Goal: Task Accomplishment & Management: Manage account settings

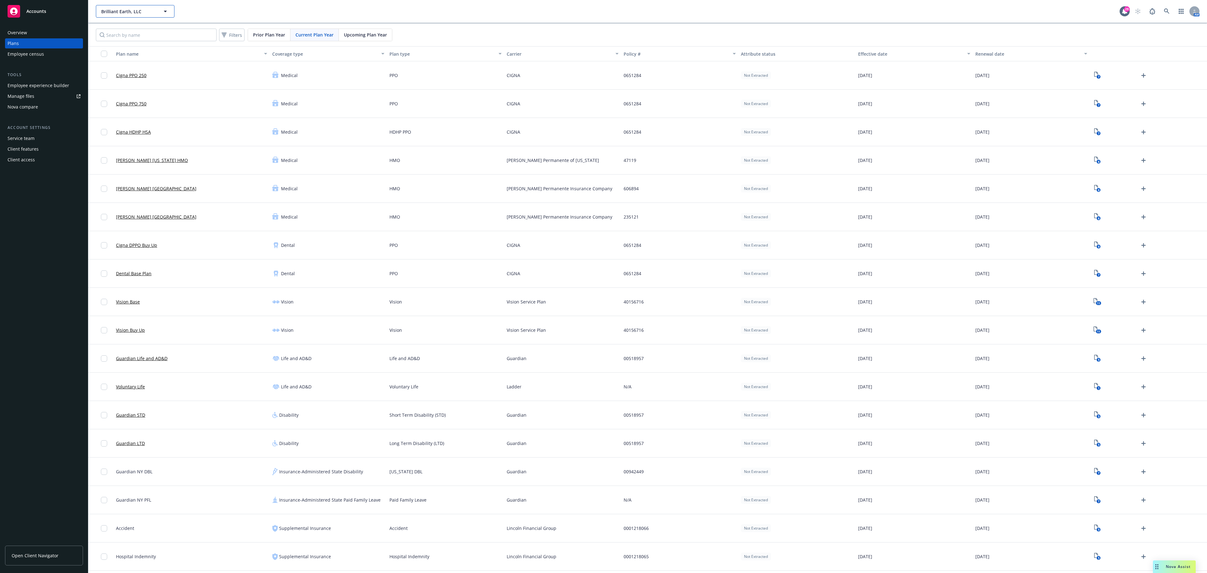
click at [124, 14] on span "Brilliant Earth, LLC" at bounding box center [128, 11] width 54 height 7
click at [217, 11] on div "Barracuda Networks Type Commercial FEIN 83-0380411 Brilliant Earth, LLC Type Co…" at bounding box center [608, 11] width 1024 height 13
click at [149, 10] on span "Brilliant Earth, LLC" at bounding box center [128, 11] width 54 height 7
click at [140, 34] on div "Barracuda Networks" at bounding box center [124, 29] width 48 height 9
click at [1090, 159] on div "4" at bounding box center [1148, 160] width 117 height 28
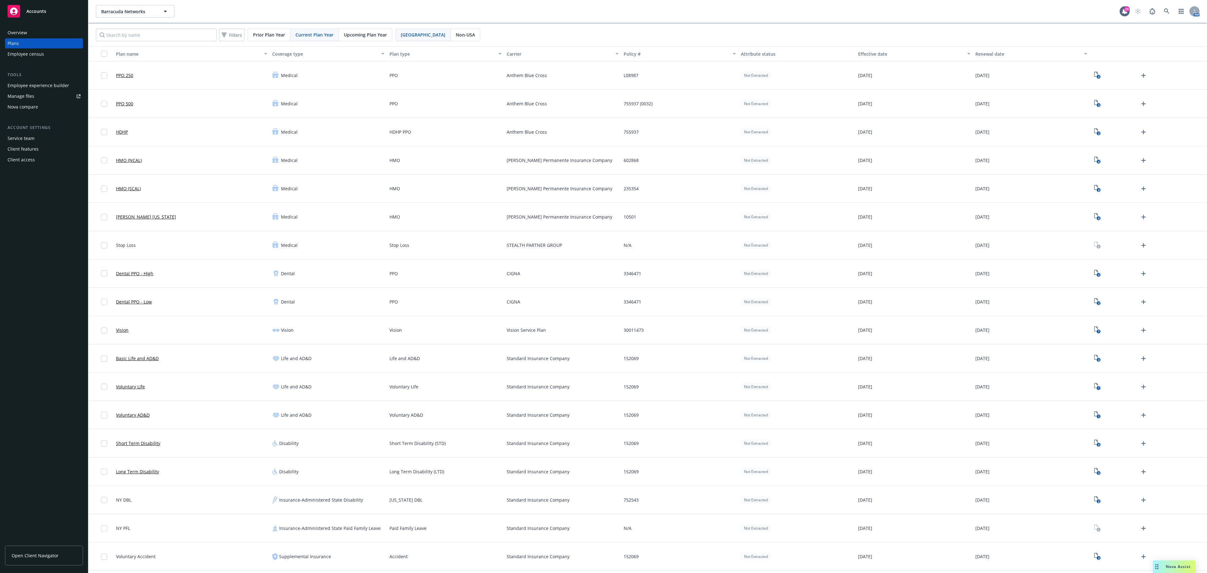
click at [351, 33] on span "Upcoming Plan Year" at bounding box center [365, 34] width 43 height 7
click at [1145, 78] on icon "Upload Plan Documents" at bounding box center [1144, 76] width 8 height 8
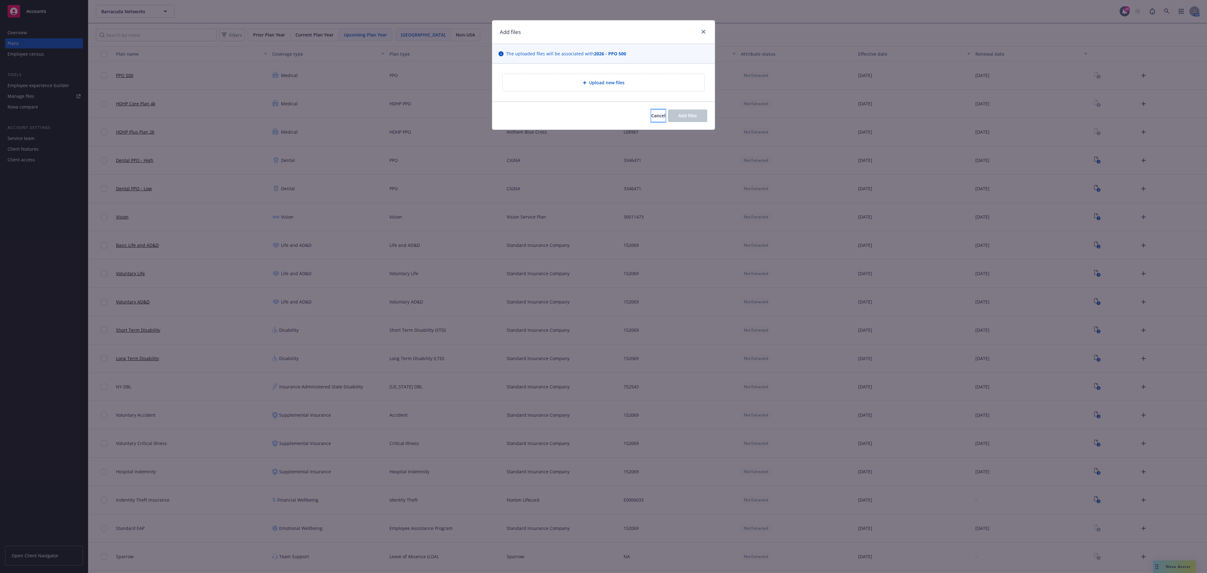
click at [651, 116] on button "Cancel" at bounding box center [658, 115] width 14 height 13
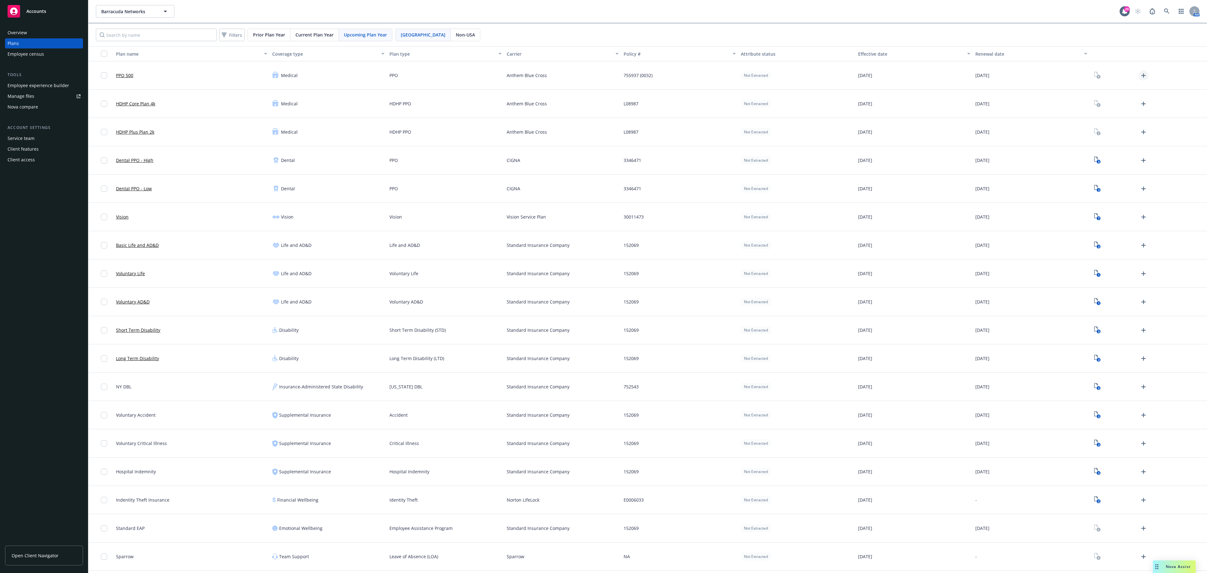
click at [1143, 77] on icon "Upload Plan Documents" at bounding box center [1143, 75] width 4 height 4
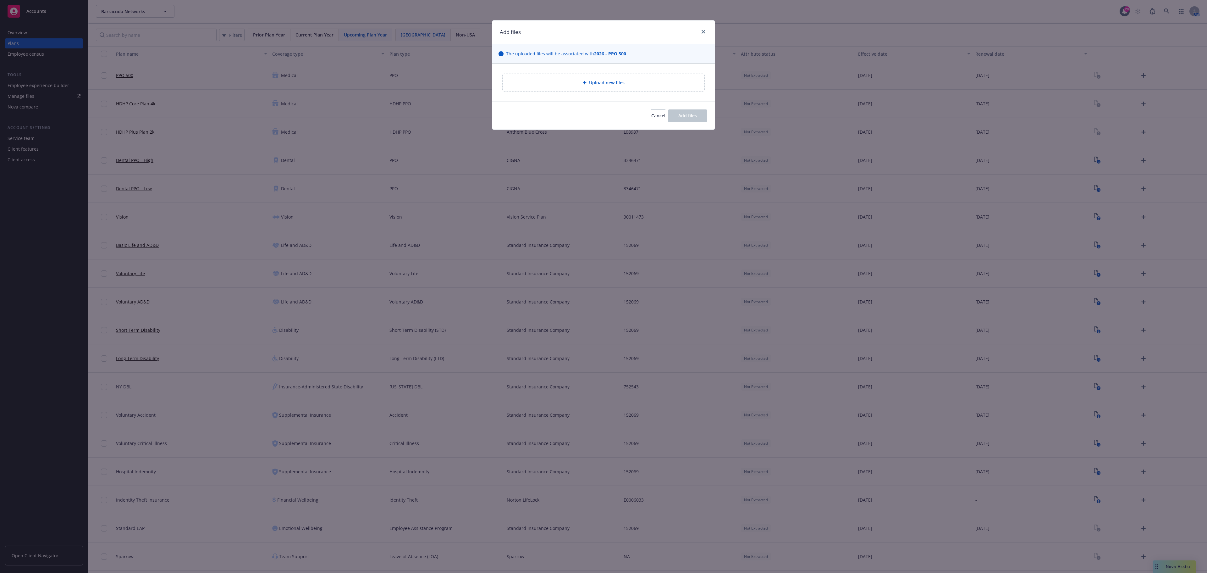
click at [585, 79] on div "Upload new files" at bounding box center [604, 82] width 202 height 17
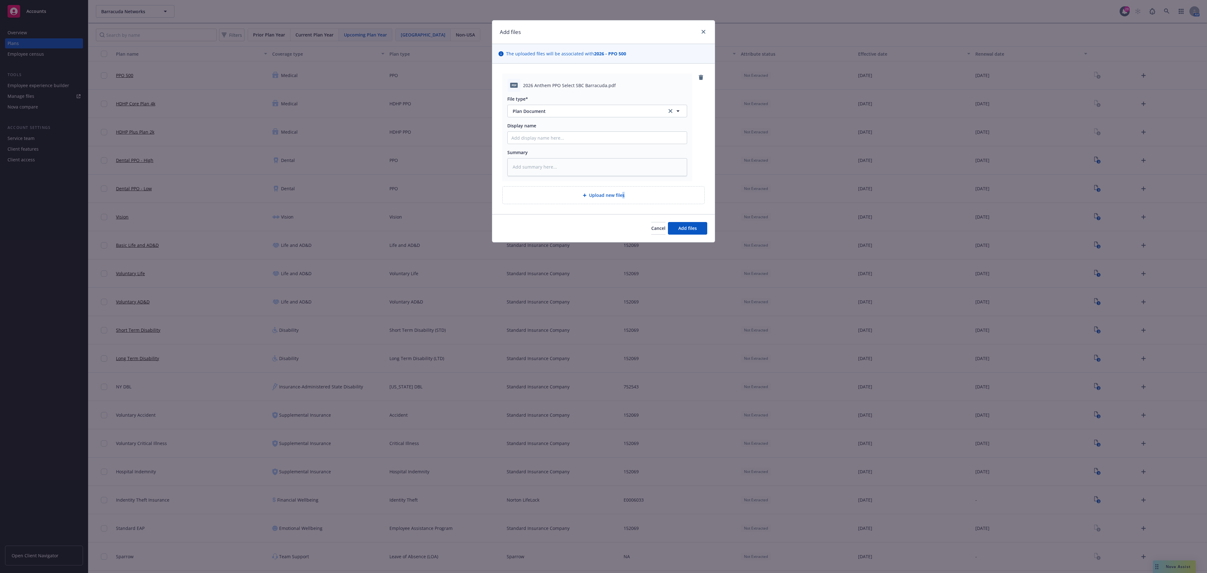
click at [623, 192] on div "Upload new files" at bounding box center [604, 194] width 192 height 7
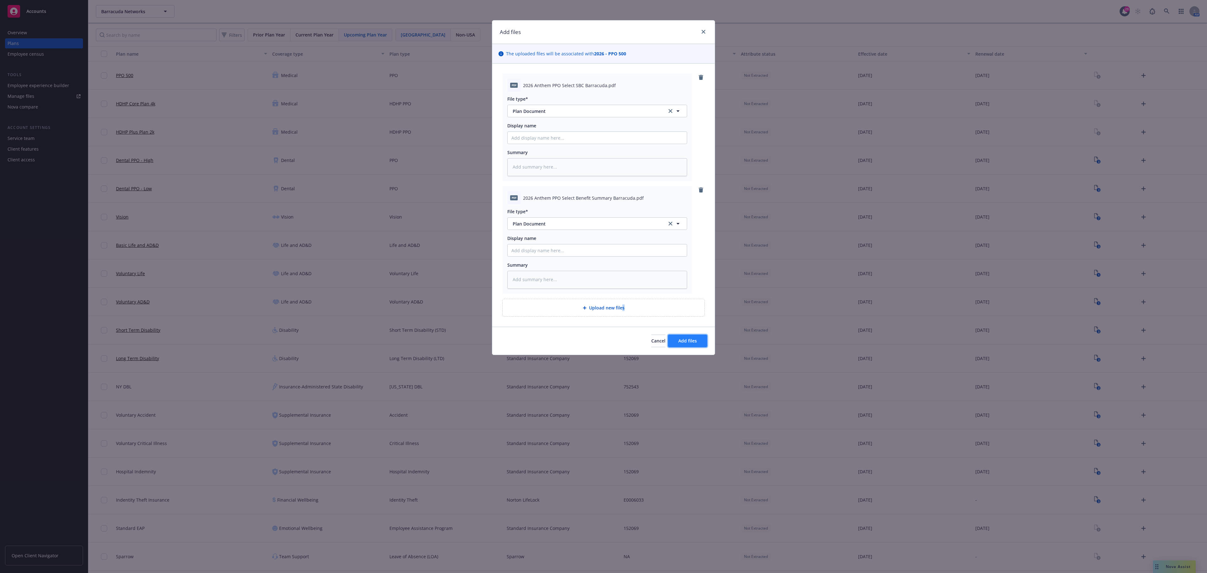
click at [688, 343] on span "Add files" at bounding box center [687, 341] width 19 height 6
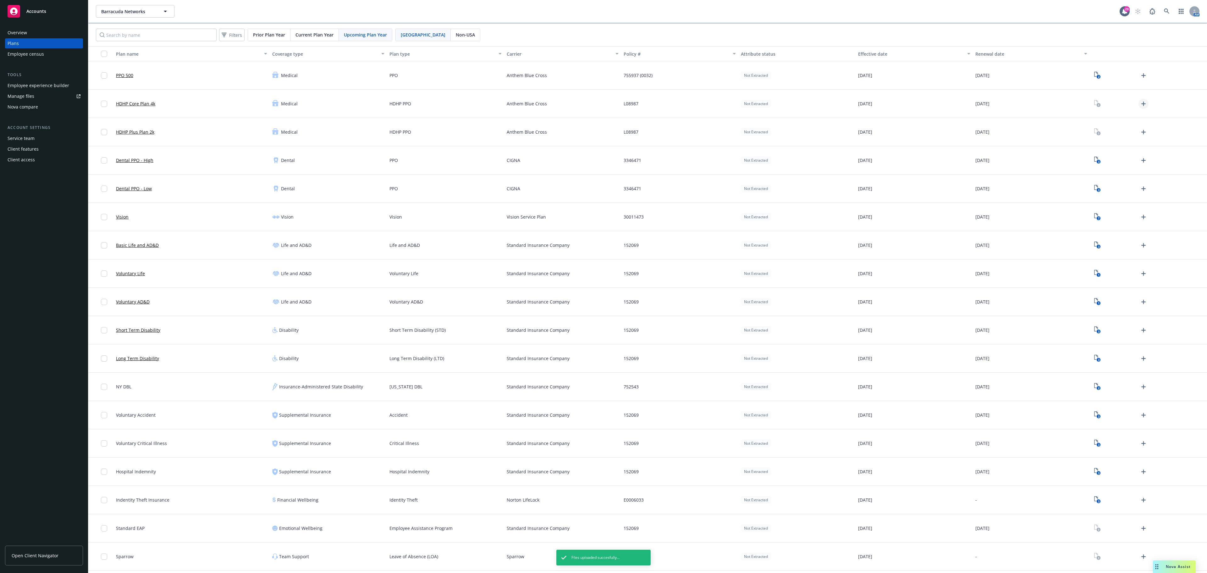
click at [1143, 107] on icon "Upload Plan Documents" at bounding box center [1144, 104] width 8 height 8
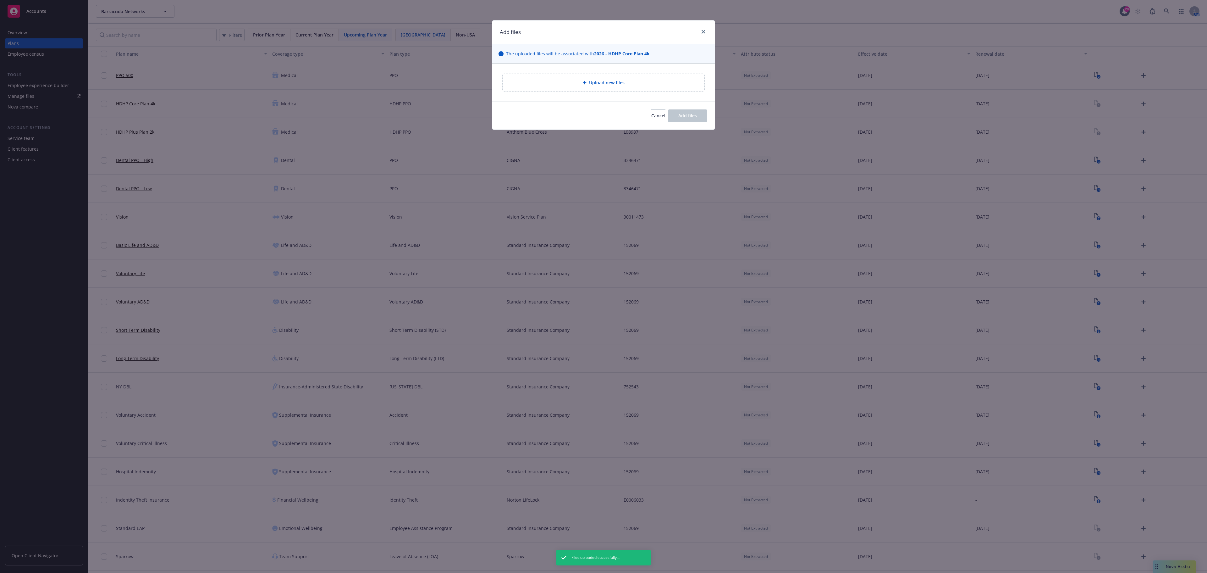
click at [643, 82] on div "Upload new files" at bounding box center [604, 82] width 192 height 7
click at [608, 82] on span "Upload new files" at bounding box center [607, 82] width 36 height 7
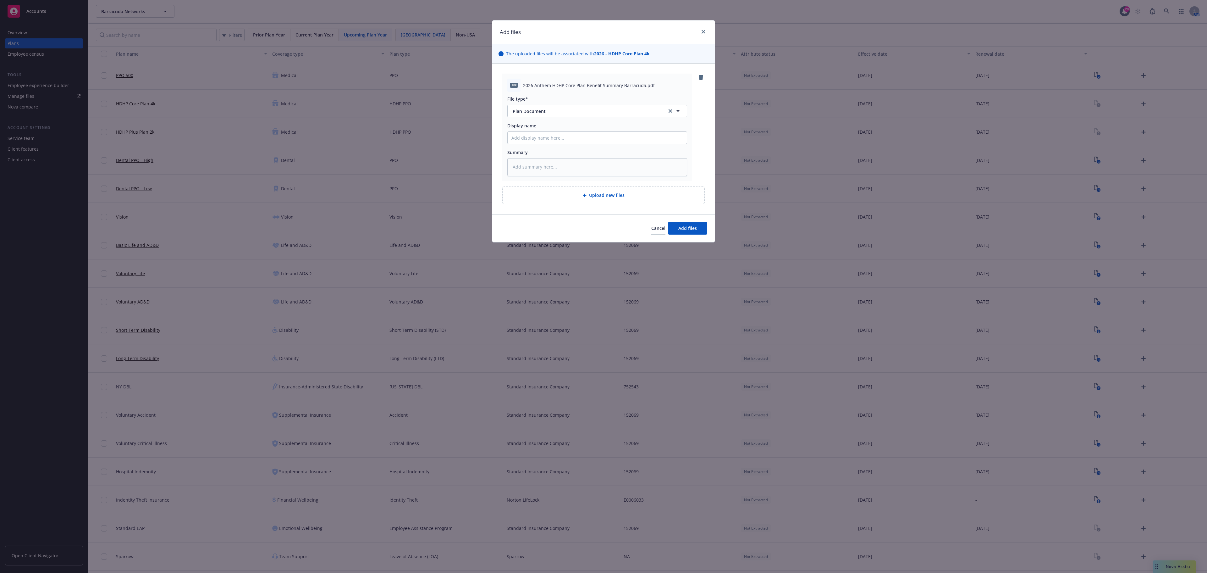
click at [645, 207] on div "pdf 2026 Anthem HDHP Core Plan Benefit Summary Barracuda.pdf File type* Plan Do…" at bounding box center [603, 138] width 223 height 151
click at [648, 192] on div "Upload new files" at bounding box center [604, 194] width 202 height 17
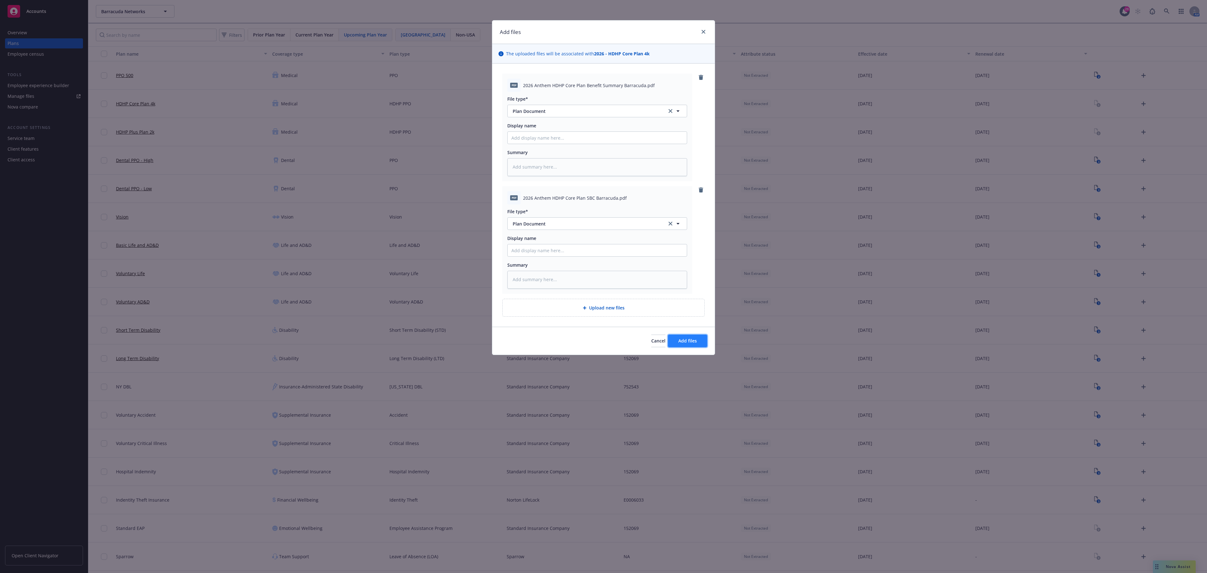
click at [676, 336] on button "Add files" at bounding box center [687, 340] width 39 height 13
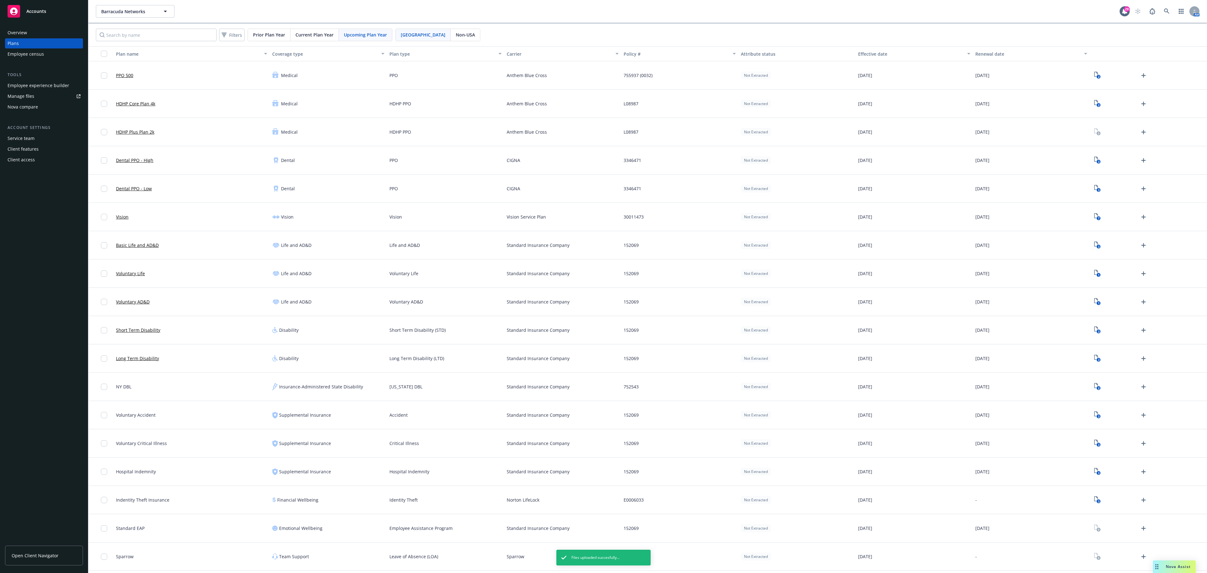
click at [1146, 131] on icon "Upload Plan Documents" at bounding box center [1144, 132] width 8 height 8
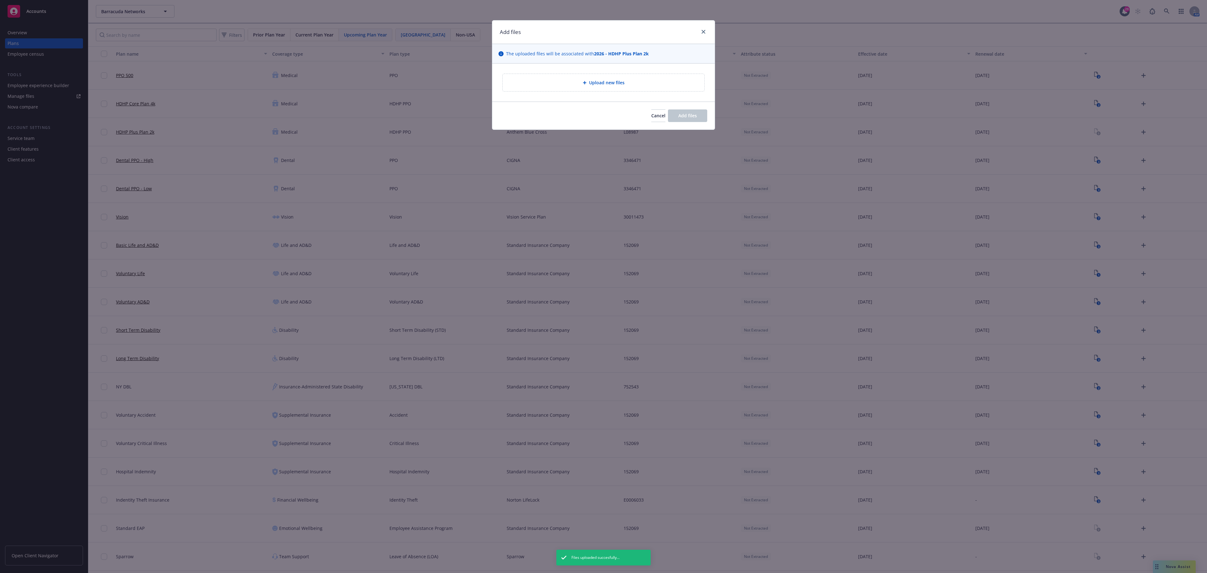
click at [651, 89] on div "Upload new files" at bounding box center [604, 82] width 202 height 17
type textarea "x"
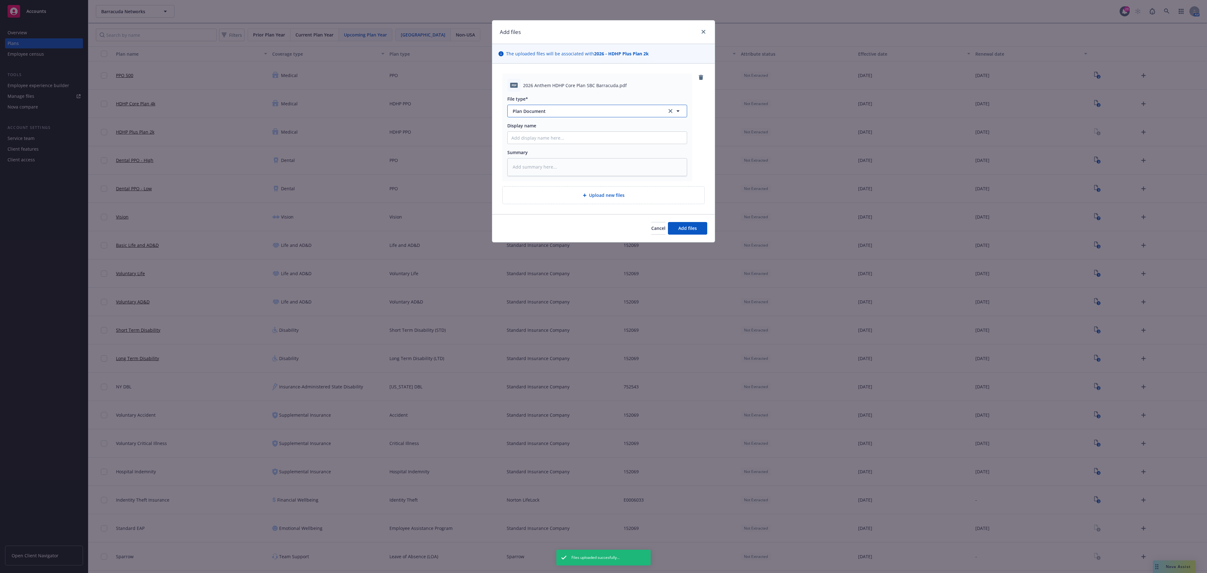
click at [676, 113] on icon "button" at bounding box center [678, 111] width 8 height 8
click at [668, 113] on input at bounding box center [596, 111] width 157 height 7
click at [639, 89] on div "2026 Anthem HDHP Core Plan SBC Barracuda.pdf" at bounding box center [605, 85] width 164 height 7
click at [704, 77] on link "remove" at bounding box center [701, 78] width 8 height 8
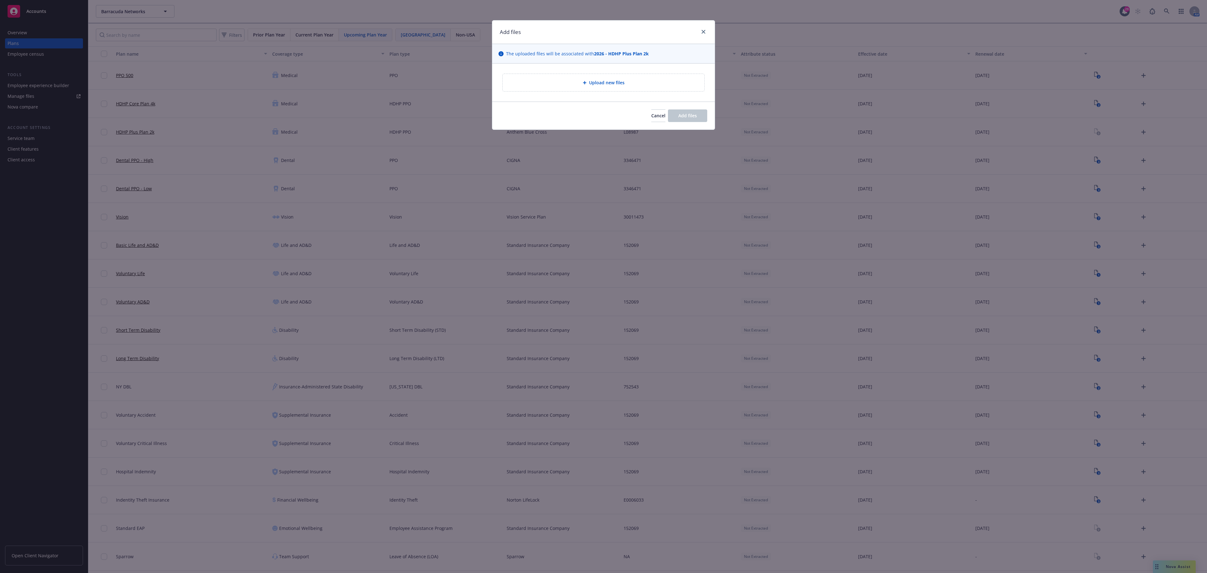
click at [646, 91] on div "Upload new files" at bounding box center [604, 82] width 202 height 17
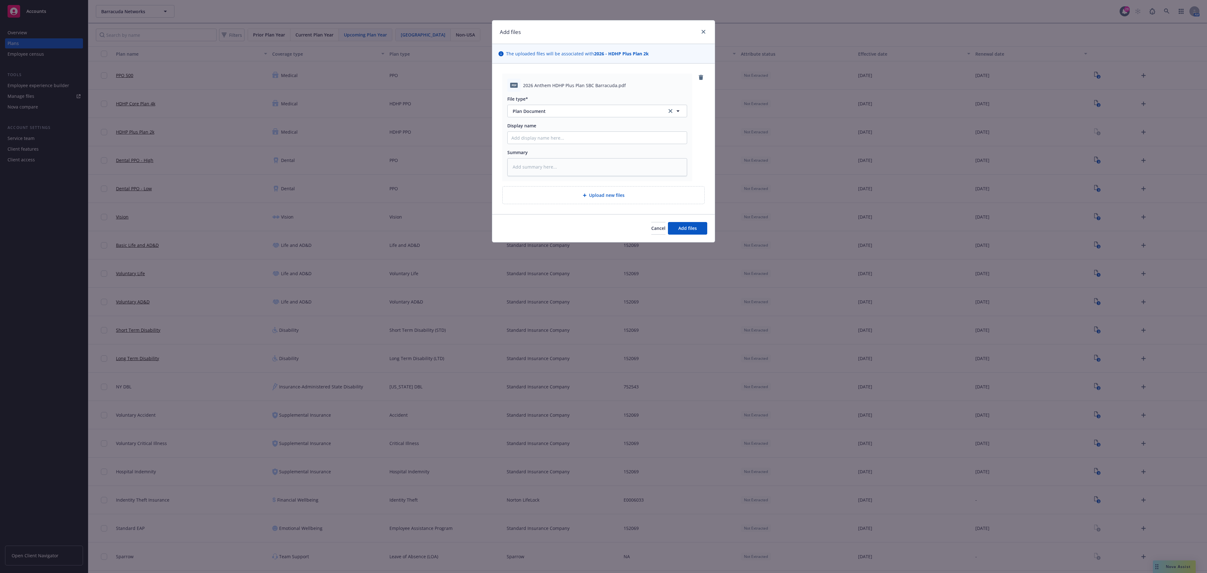
click at [576, 207] on div "pdf 2026 Anthem HDHP Plus Plan SBC Barracuda.pdf File type* Plan Document Plan …" at bounding box center [603, 138] width 223 height 151
click at [578, 202] on div "Upload new files" at bounding box center [604, 194] width 202 height 17
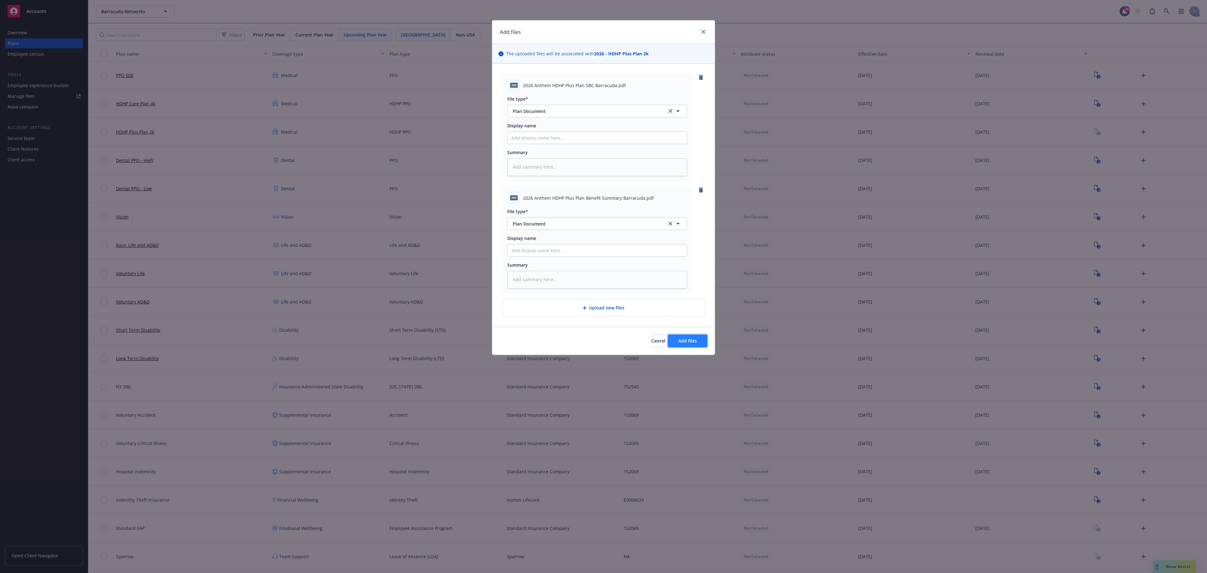
click at [687, 339] on button "Add files" at bounding box center [687, 340] width 39 height 13
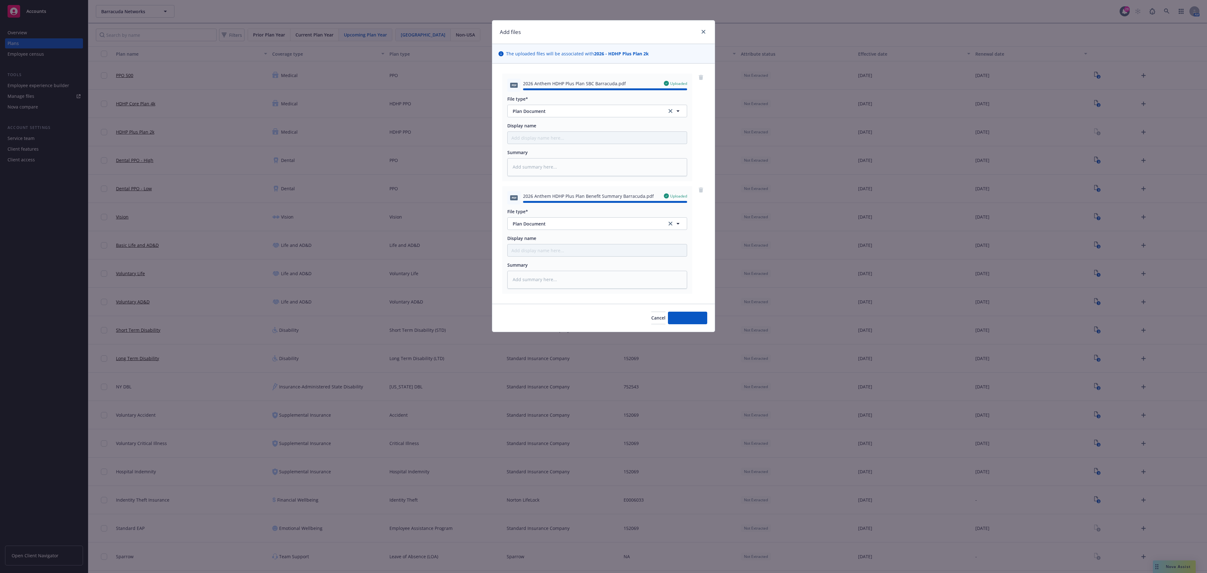
type textarea "x"
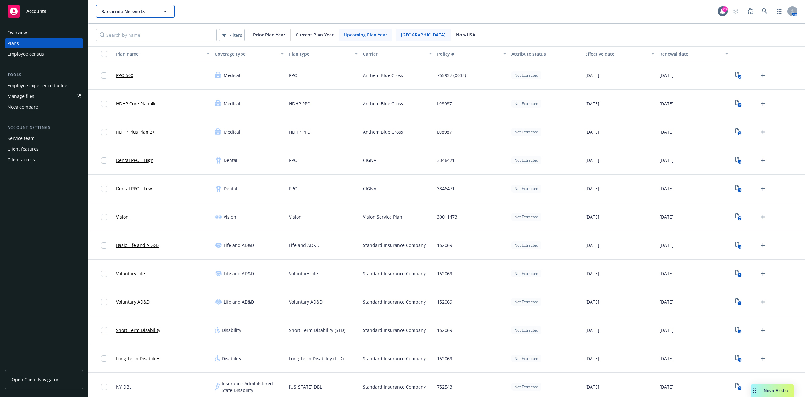
click at [146, 14] on span "Barracuda Networks" at bounding box center [128, 11] width 54 height 7
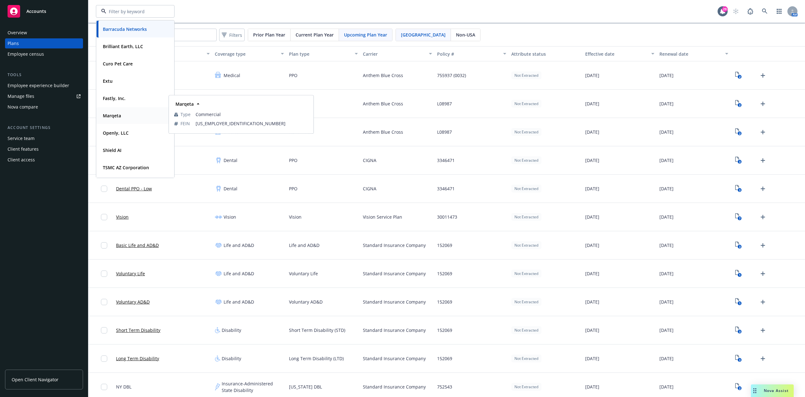
click at [126, 117] on div "Marqeta" at bounding box center [135, 115] width 70 height 9
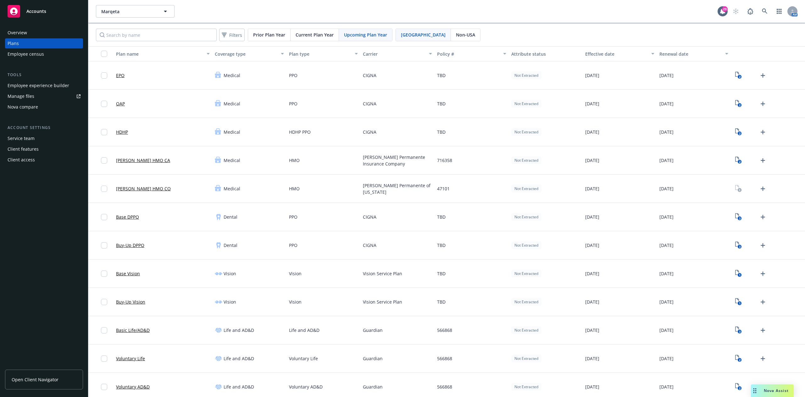
click at [322, 34] on span "Current Plan Year" at bounding box center [314, 34] width 38 height 7
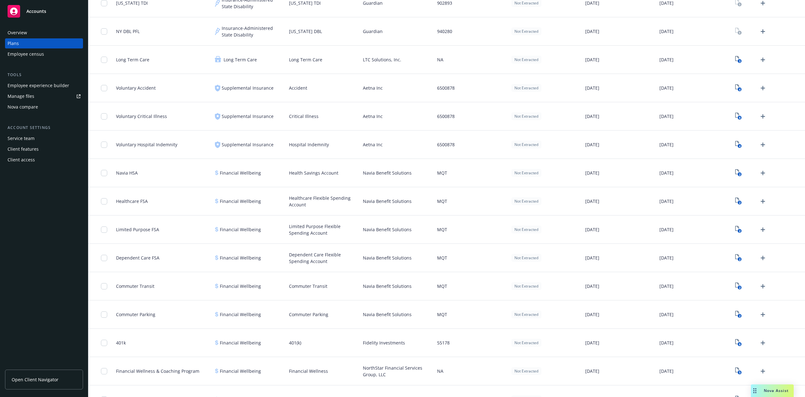
scroll to position [711, 0]
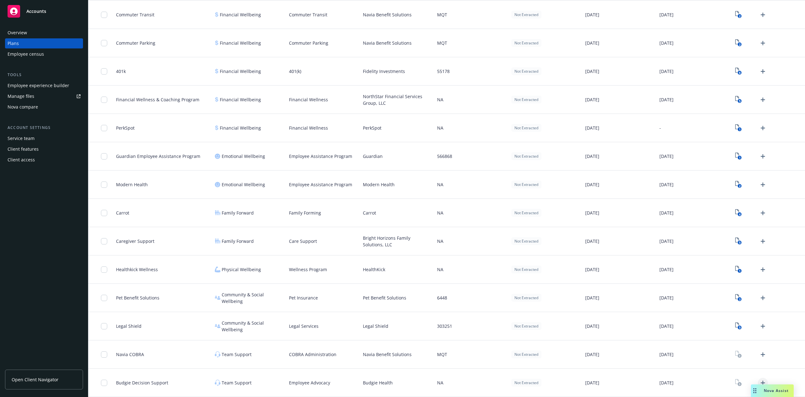
click at [759, 379] on icon "Upload Plan Documents" at bounding box center [763, 383] width 8 height 8
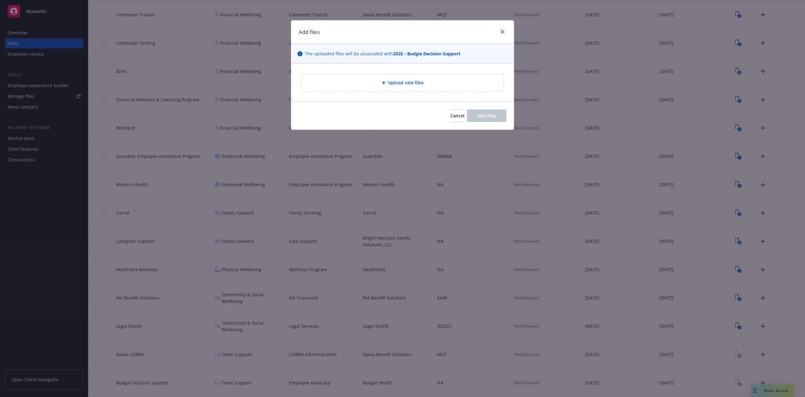
click at [375, 86] on div "Upload new files" at bounding box center [402, 82] width 202 height 17
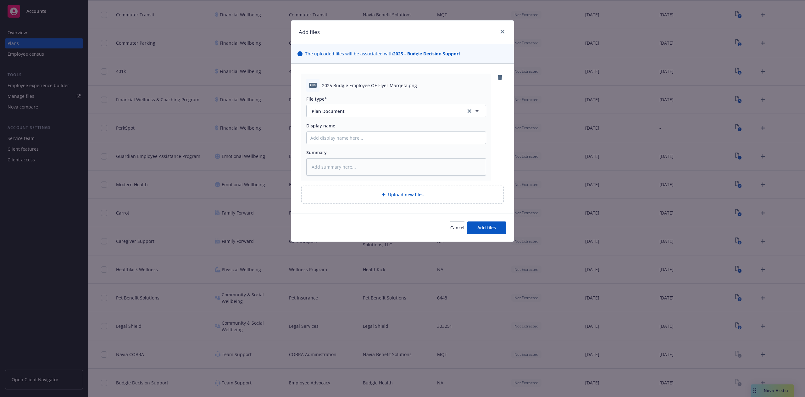
click at [401, 202] on div "Upload new files" at bounding box center [402, 194] width 202 height 17
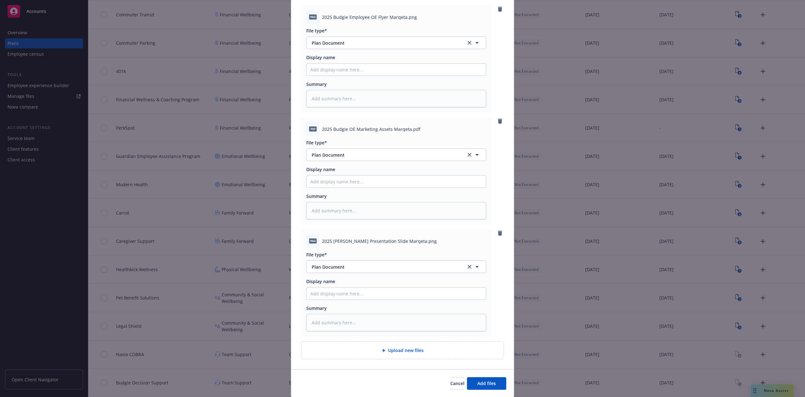
scroll to position [89, 0]
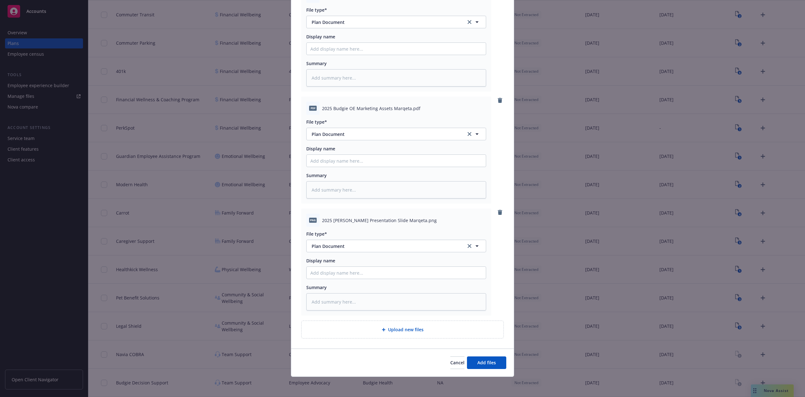
click at [484, 354] on div "Cancel Add files" at bounding box center [402, 362] width 223 height 28
click at [485, 361] on span "Add files" at bounding box center [486, 362] width 19 height 6
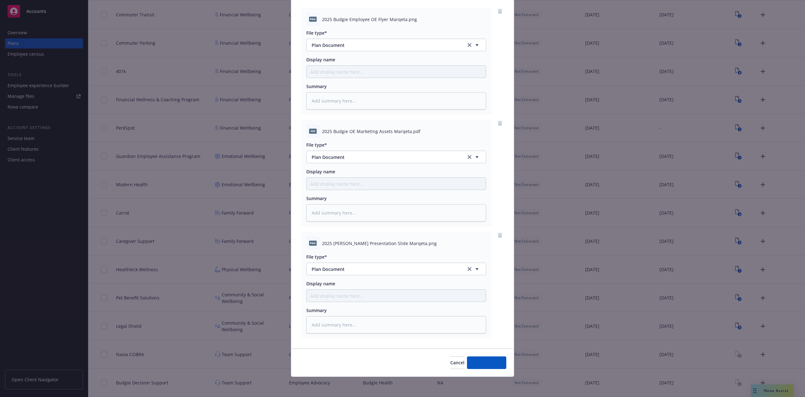
scroll to position [66, 0]
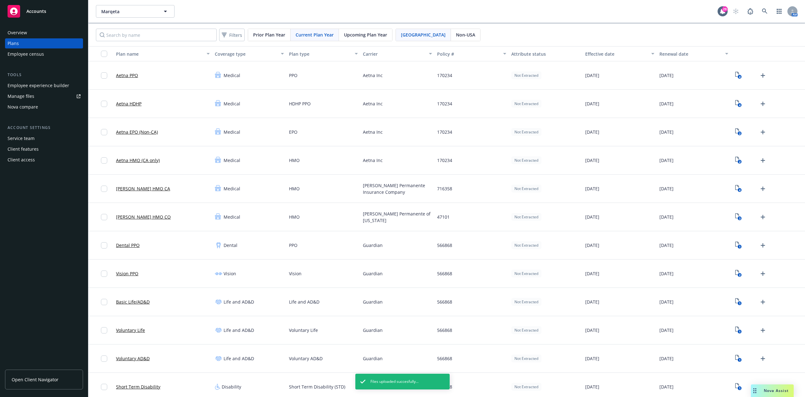
click at [353, 36] on span "Upcoming Plan Year" at bounding box center [365, 34] width 43 height 7
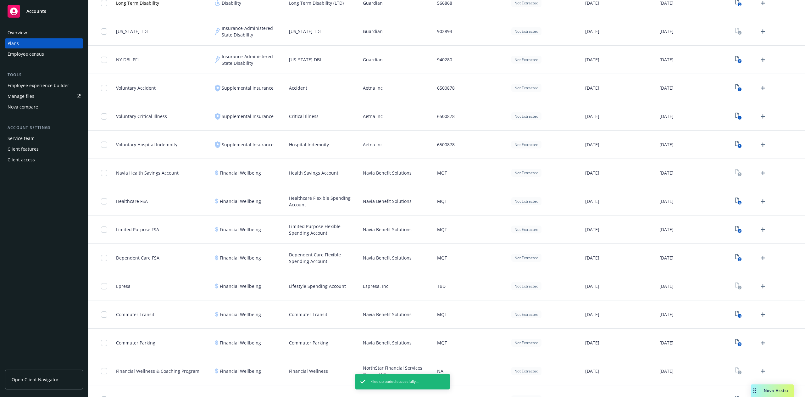
scroll to position [683, 0]
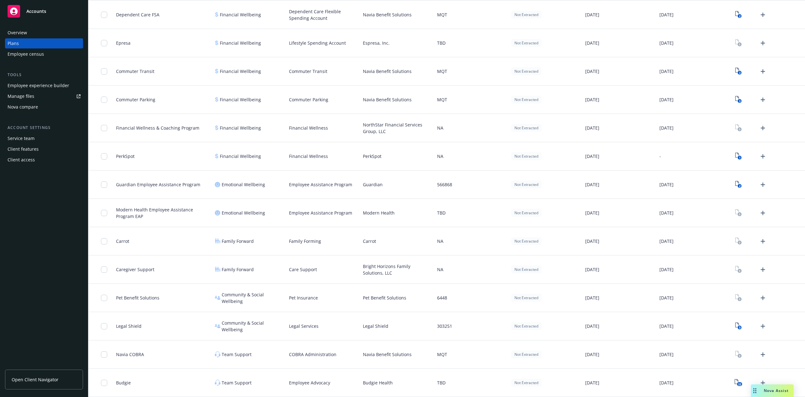
click at [744, 379] on div "32" at bounding box center [750, 382] width 35 height 10
click at [759, 379] on icon "Upload Plan Documents" at bounding box center [763, 383] width 8 height 8
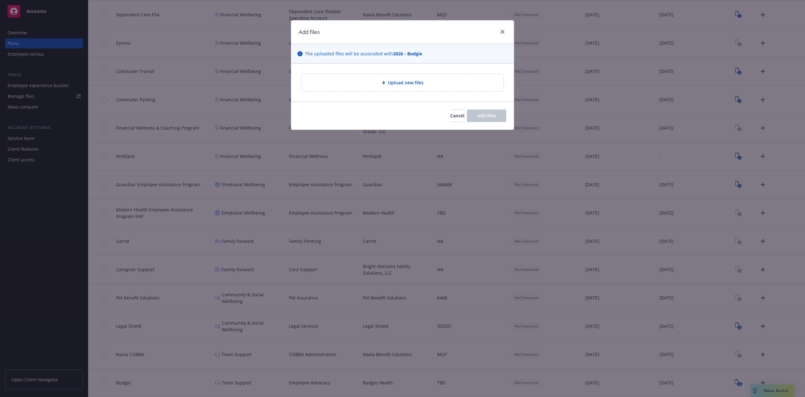
click at [422, 81] on span "Upload new files" at bounding box center [406, 82] width 36 height 7
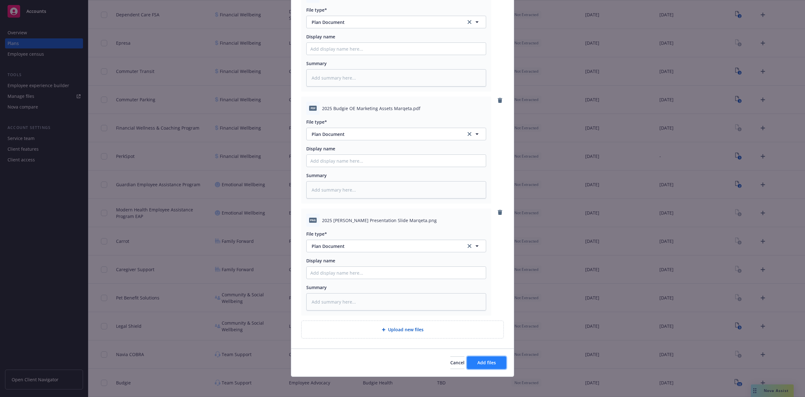
click at [472, 361] on button "Add files" at bounding box center [486, 362] width 39 height 13
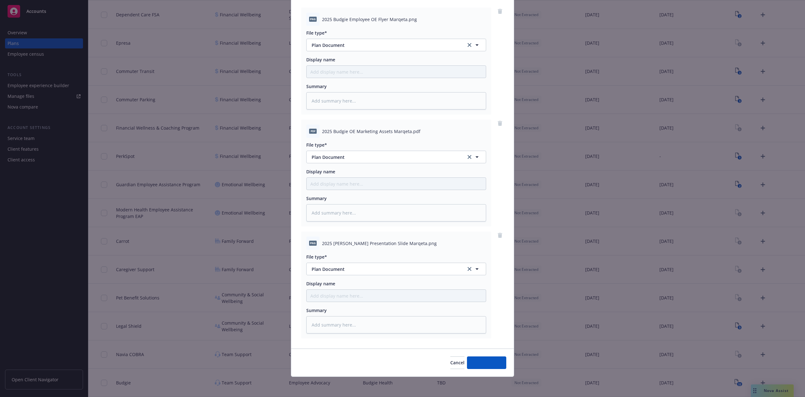
scroll to position [66, 0]
type textarea "x"
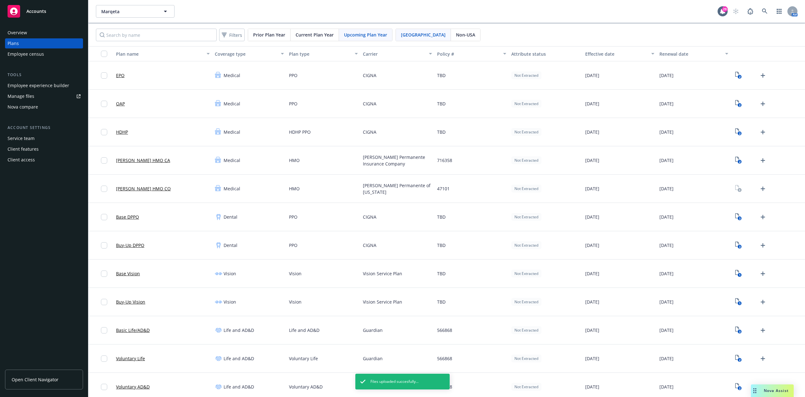
click at [58, 82] on div "Employee experience builder" at bounding box center [39, 85] width 62 height 10
click at [47, 84] on div "Employee experience builder" at bounding box center [39, 85] width 62 height 10
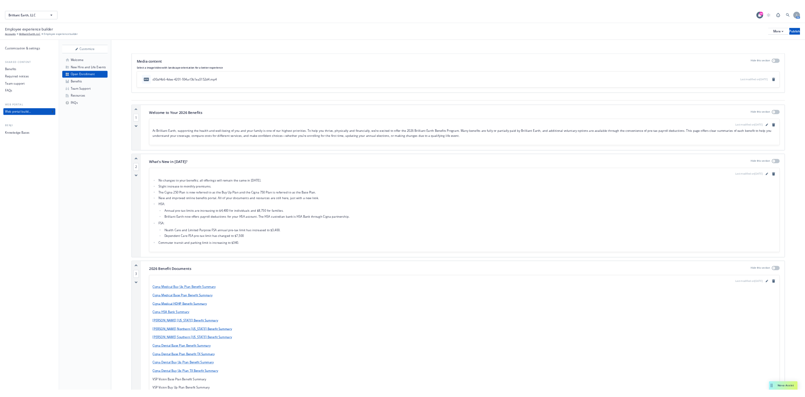
scroll to position [1571, 0]
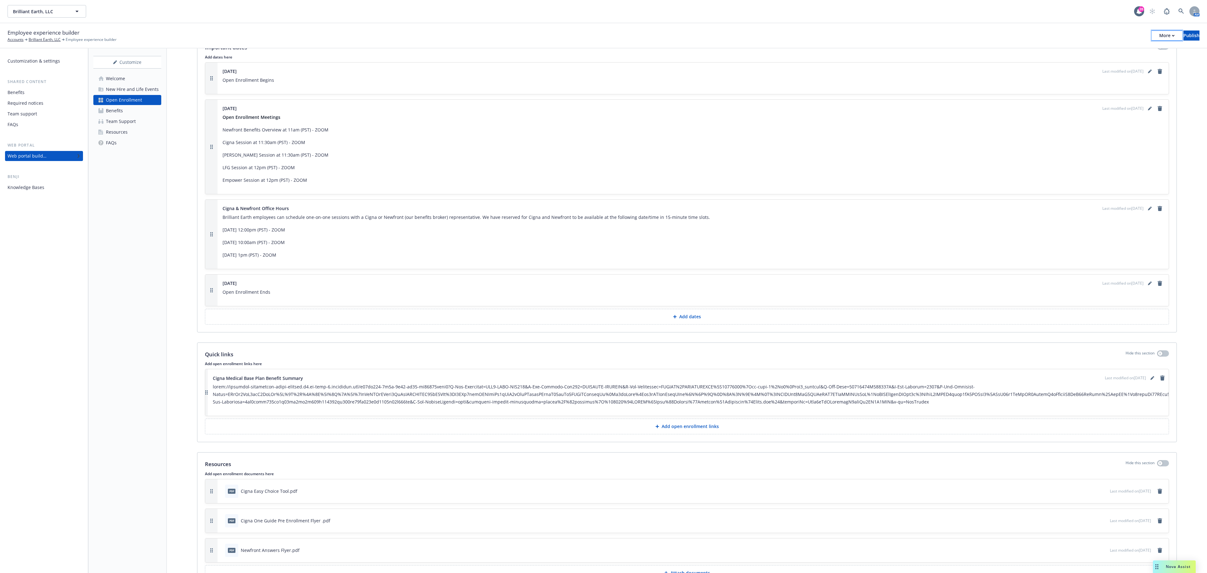
click at [1159, 38] on div "More" at bounding box center [1166, 35] width 15 height 9
click at [1135, 62] on link "Copy portal link" at bounding box center [1114, 62] width 93 height 13
click at [1159, 36] on div "More" at bounding box center [1166, 35] width 15 height 9
click at [1187, 36] on div "Publish" at bounding box center [1191, 35] width 16 height 9
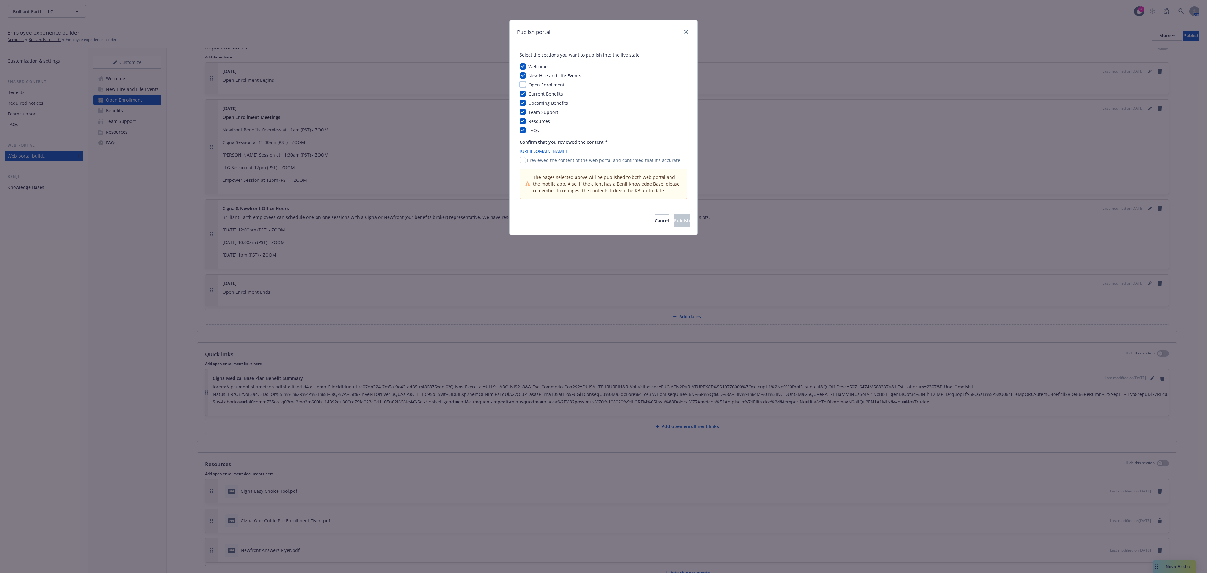
click at [522, 83] on input "checkbox" at bounding box center [522, 84] width 6 height 6
checkbox input "true"
click at [525, 163] on input "checkbox" at bounding box center [522, 160] width 6 height 6
checkbox input "true"
click at [674, 221] on span "Publish" at bounding box center [682, 220] width 16 height 6
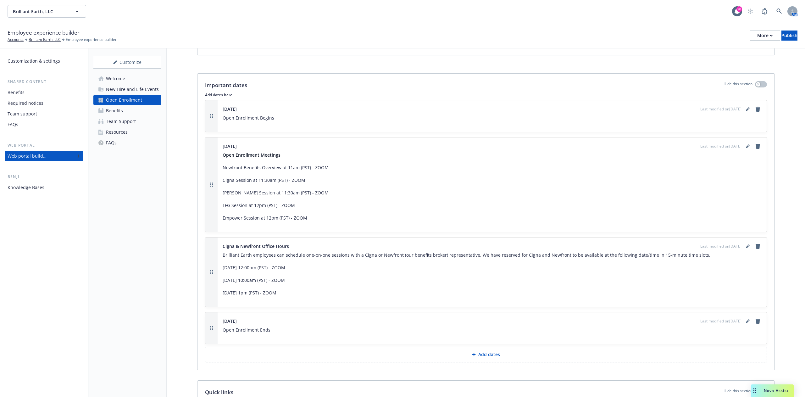
scroll to position [1609, 0]
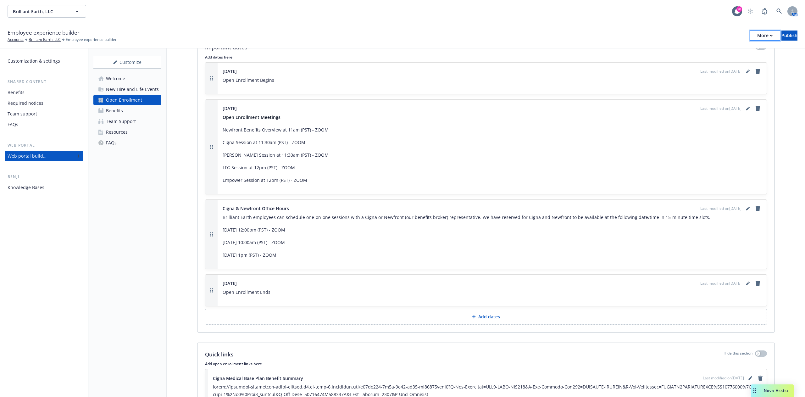
click at [757, 33] on div "More" at bounding box center [764, 35] width 15 height 9
click at [784, 33] on div "Publish" at bounding box center [789, 35] width 16 height 9
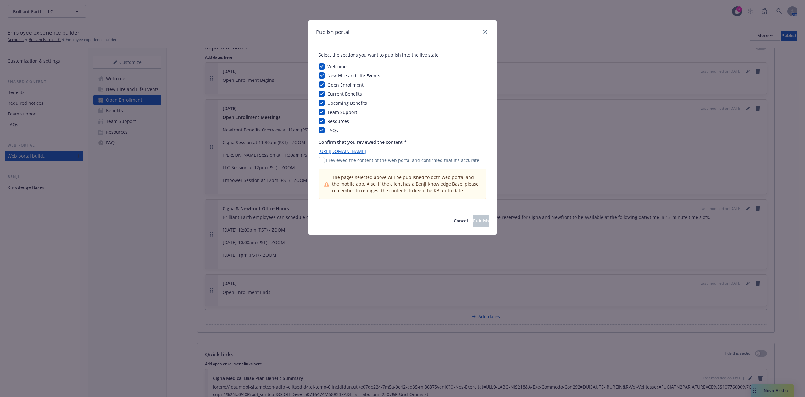
click at [325, 84] on div "Open Enrollment" at bounding box center [345, 84] width 40 height 7
click at [322, 85] on input "checkbox" at bounding box center [321, 84] width 6 height 6
checkbox input "false"
click at [323, 160] on input "checkbox" at bounding box center [321, 160] width 6 height 6
checkbox input "true"
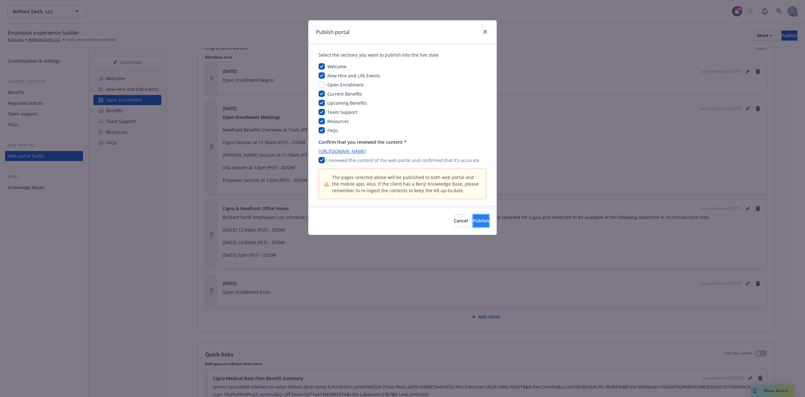
click at [473, 219] on span "Publish" at bounding box center [481, 220] width 16 height 6
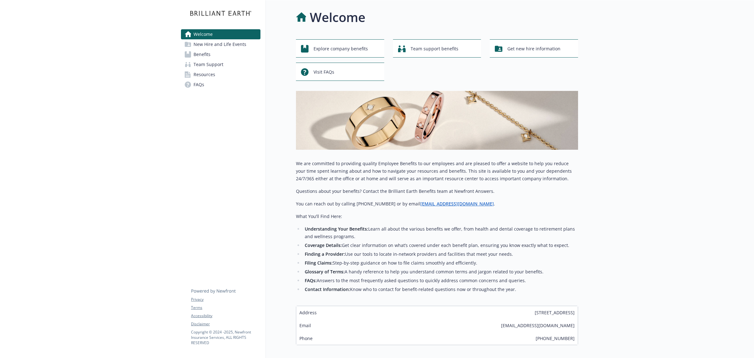
click at [227, 44] on span "New Hire and Life Events" at bounding box center [220, 44] width 53 height 10
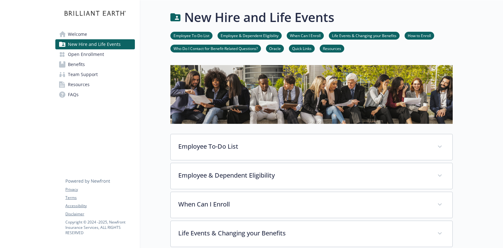
click at [99, 53] on span "Open Enrollment" at bounding box center [86, 54] width 36 height 10
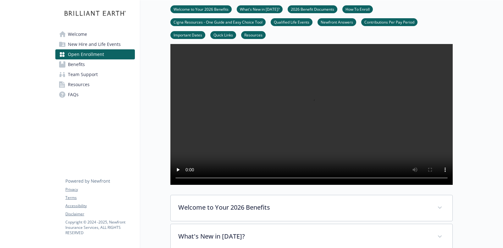
scroll to position [39, 0]
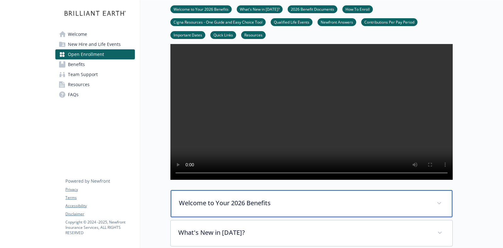
click at [206, 190] on div "Welcome to Your 2026 Benefits" at bounding box center [312, 203] width 282 height 27
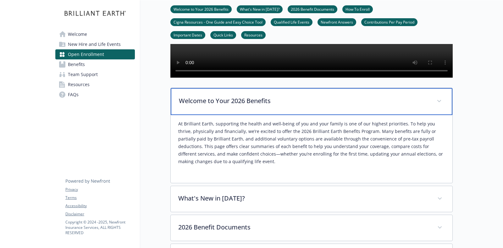
scroll to position [157, 0]
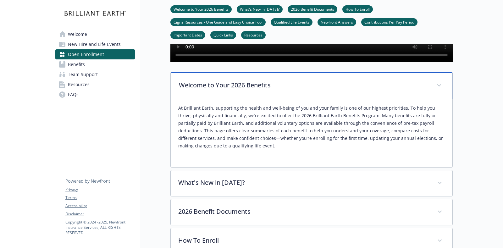
click at [208, 90] on p "Welcome to Your 2026 Benefits" at bounding box center [304, 84] width 250 height 9
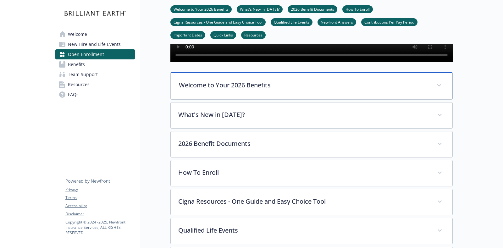
click at [254, 90] on p "Welcome to Your 2026 Benefits" at bounding box center [304, 84] width 250 height 9
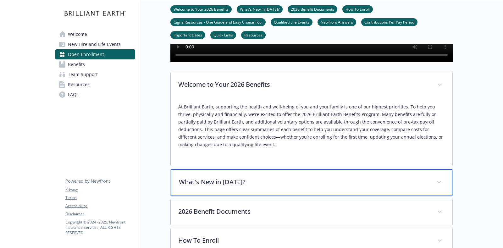
click at [242, 187] on p "What's New in 2026?" at bounding box center [304, 181] width 250 height 9
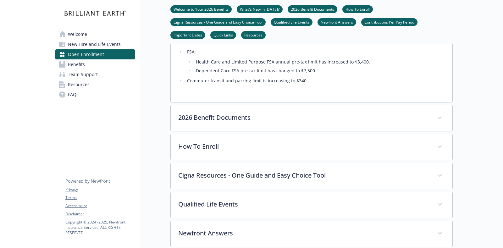
scroll to position [393, 0]
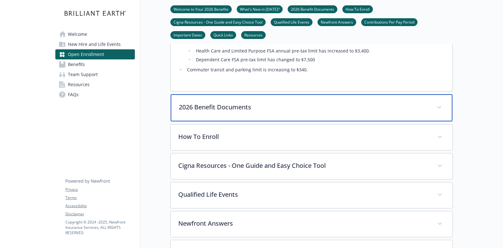
click at [245, 112] on p "2026 Benefit Documents" at bounding box center [304, 106] width 250 height 9
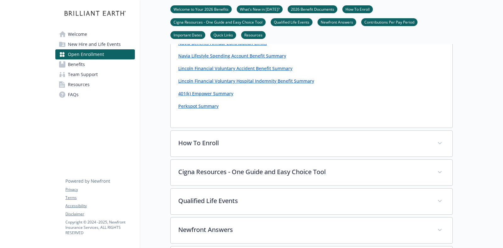
scroll to position [786, 0]
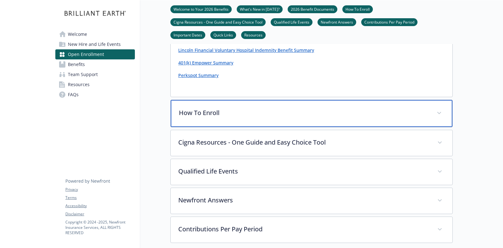
click at [294, 118] on p "How To Enroll" at bounding box center [304, 112] width 250 height 9
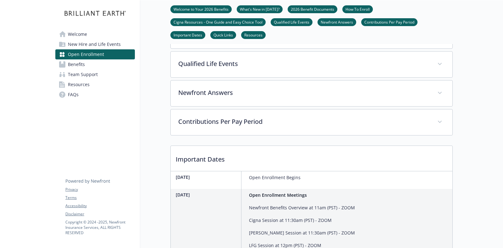
scroll to position [982, 0]
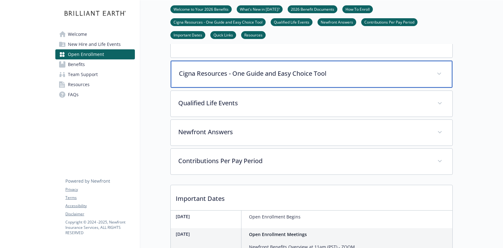
click at [230, 78] on p "Cigna Resources - One Guide and Easy Choice Tool" at bounding box center [304, 73] width 250 height 9
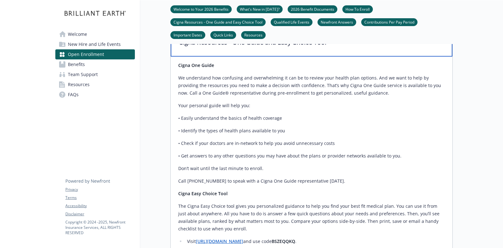
scroll to position [1021, 0]
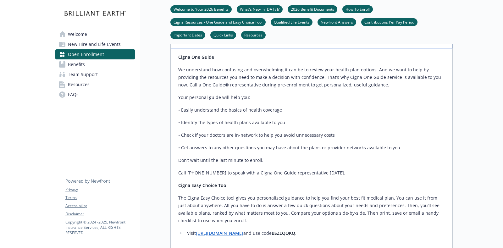
click at [237, 39] on p "Cigna Resources - One Guide and Easy Choice Tool" at bounding box center [304, 34] width 250 height 9
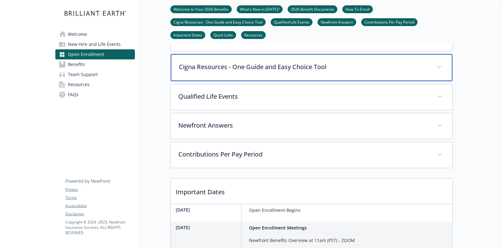
scroll to position [982, 0]
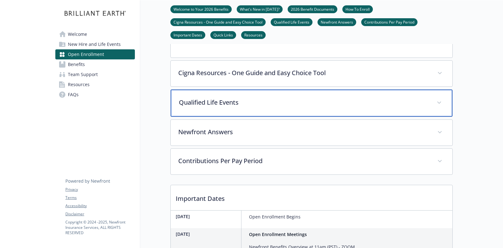
click at [250, 113] on div "Qualified Life Events" at bounding box center [312, 103] width 282 height 27
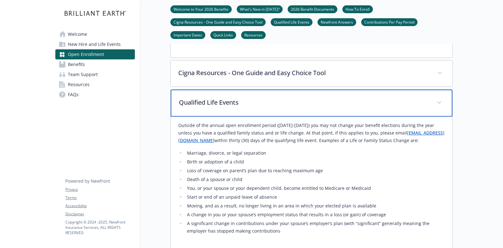
click at [248, 107] on p "Qualified Life Events" at bounding box center [304, 102] width 250 height 9
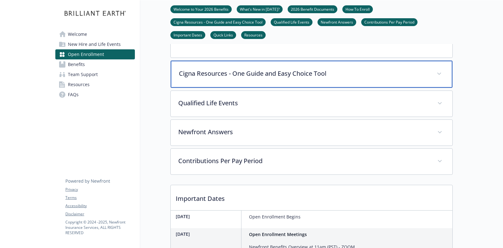
click at [213, 85] on div "Cigna Resources - One Guide and Easy Choice Tool" at bounding box center [312, 74] width 282 height 27
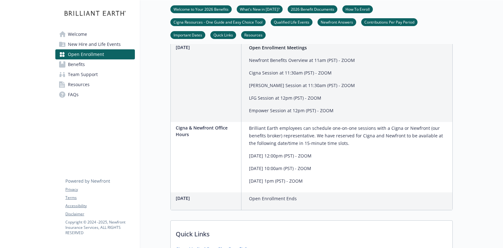
scroll to position [1336, 0]
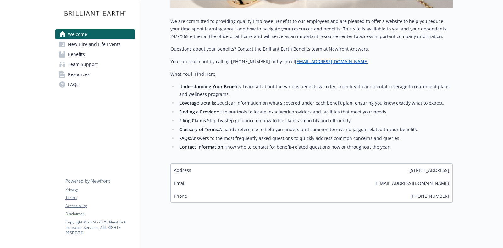
scroll to position [148, 0]
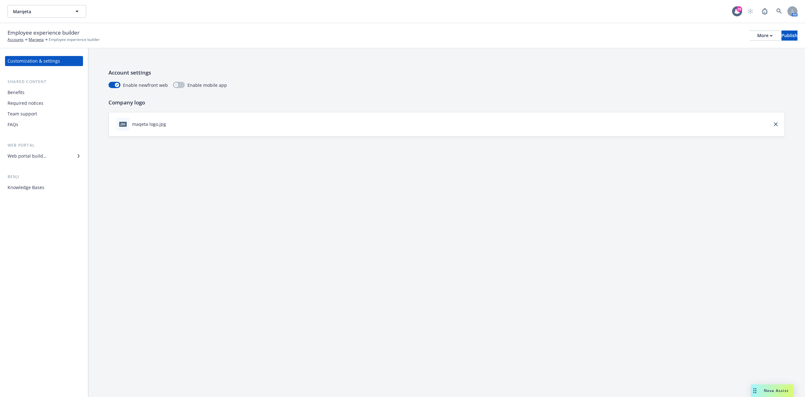
click at [46, 96] on div "Benefits" at bounding box center [44, 92] width 73 height 10
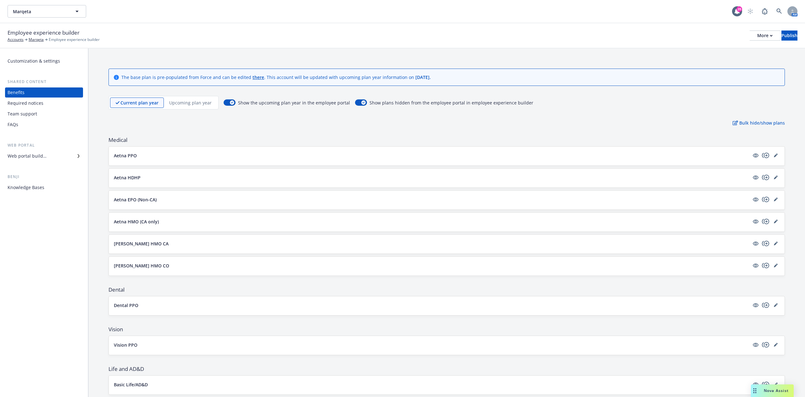
click at [179, 101] on p "Upcoming plan year" at bounding box center [190, 102] width 42 height 7
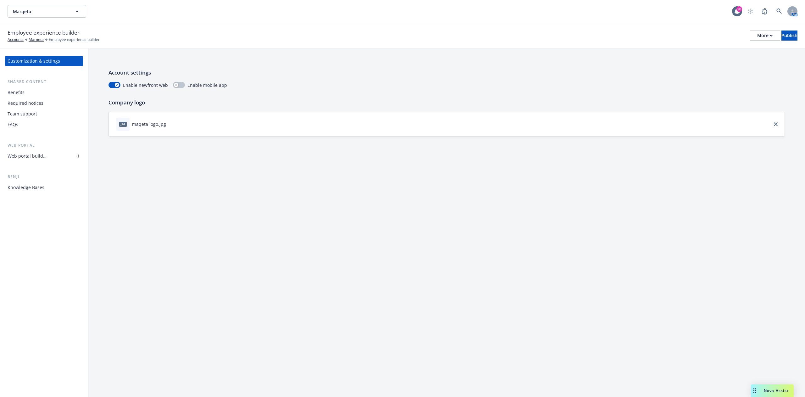
click at [43, 89] on div "Benefits" at bounding box center [44, 92] width 73 height 10
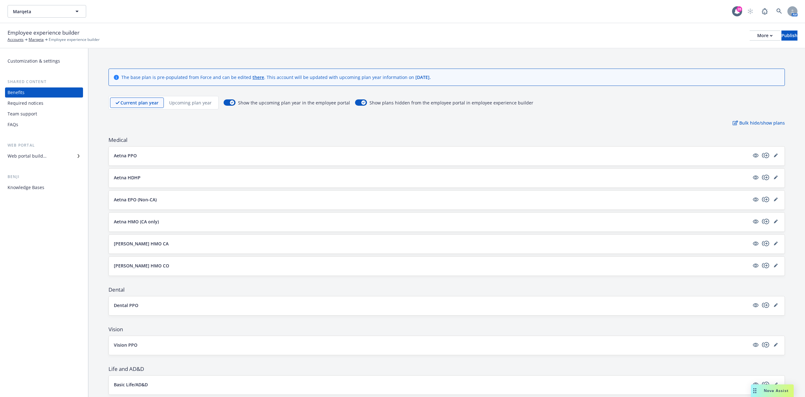
click at [204, 106] on div "Upcoming plan year" at bounding box center [190, 102] width 53 height 10
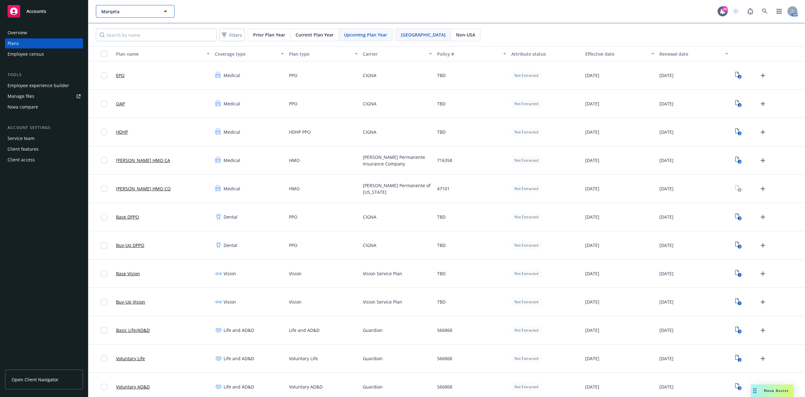
click at [139, 13] on span "Marqeta" at bounding box center [128, 11] width 54 height 7
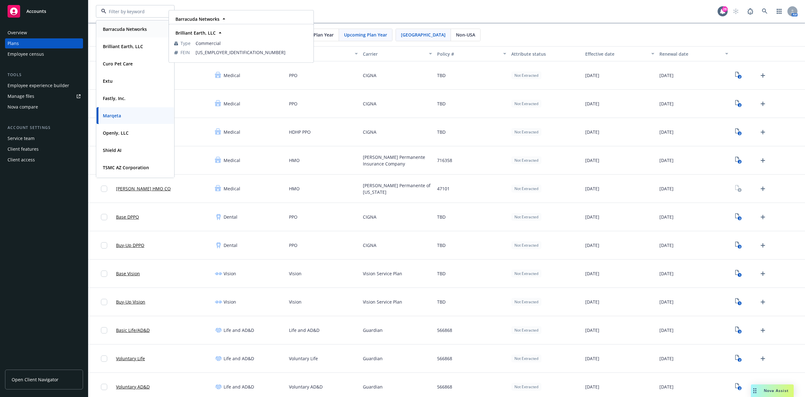
click at [135, 32] on strong "Barracuda Networks" at bounding box center [125, 29] width 44 height 6
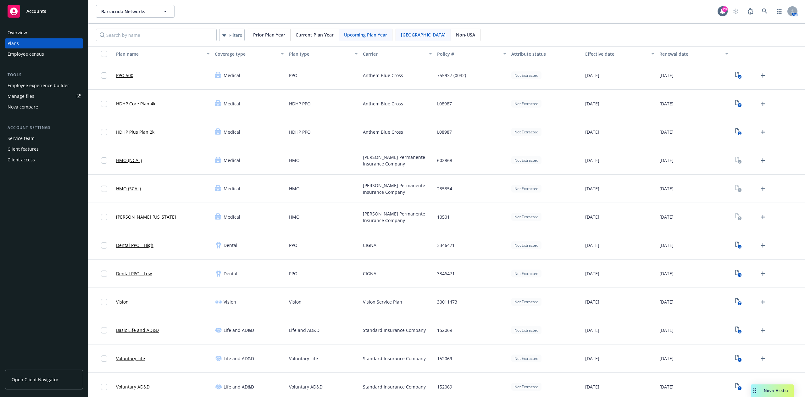
click at [759, 160] on div at bounding box center [767, 160] width 74 height 28
click at [759, 161] on icon "Upload Plan Documents" at bounding box center [763, 161] width 8 height 8
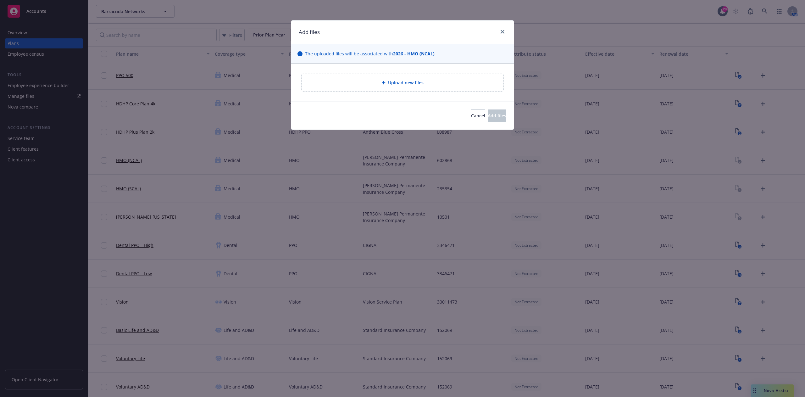
click at [427, 78] on div "Upload new files" at bounding box center [402, 82] width 202 height 17
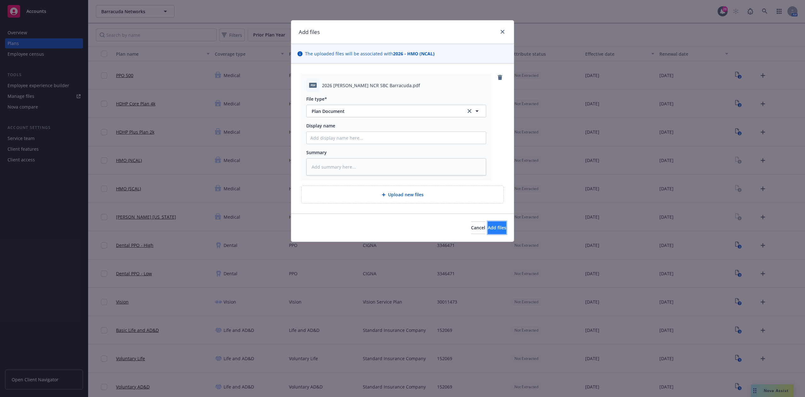
click at [489, 226] on span "Add files" at bounding box center [496, 227] width 19 height 6
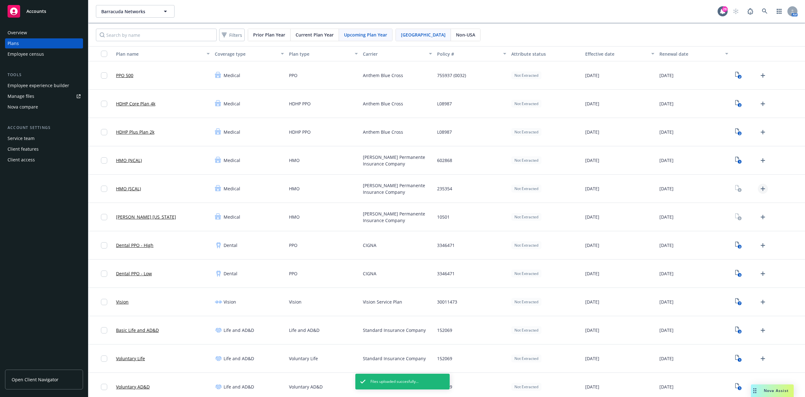
click at [759, 190] on icon "Upload Plan Documents" at bounding box center [763, 189] width 8 height 8
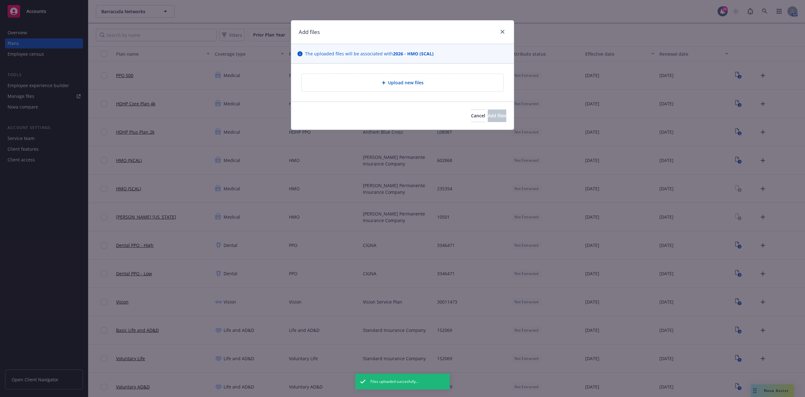
click at [419, 82] on span "Upload new files" at bounding box center [406, 82] width 36 height 7
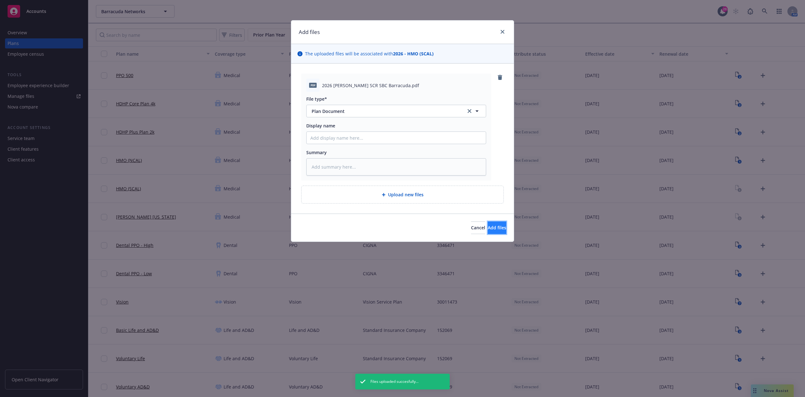
click at [487, 227] on span "Add files" at bounding box center [496, 227] width 19 height 6
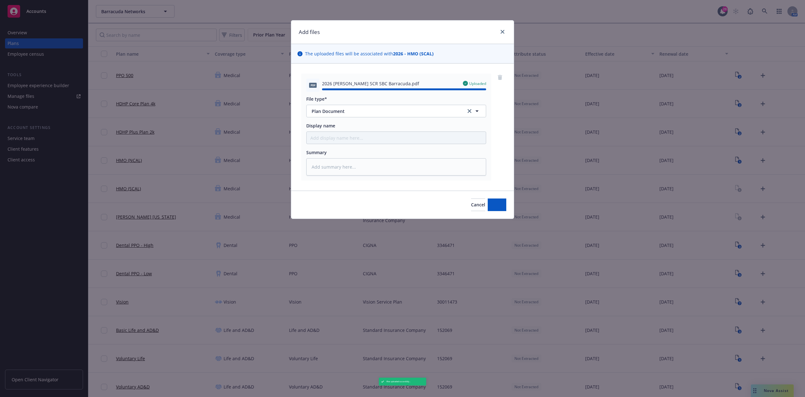
type textarea "x"
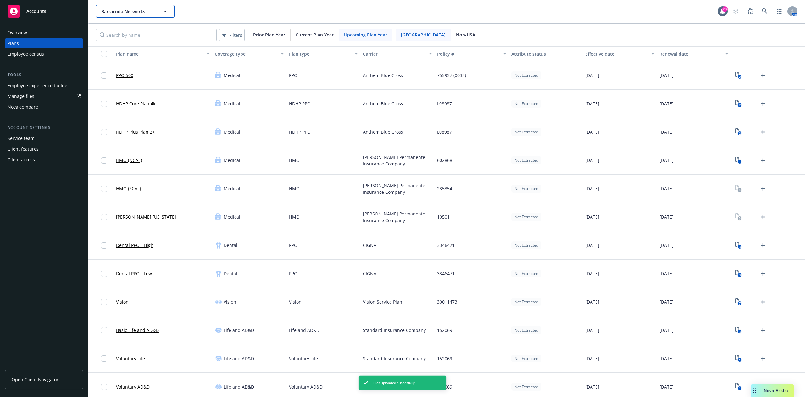
click at [118, 11] on span "Barracuda Networks" at bounding box center [128, 11] width 54 height 7
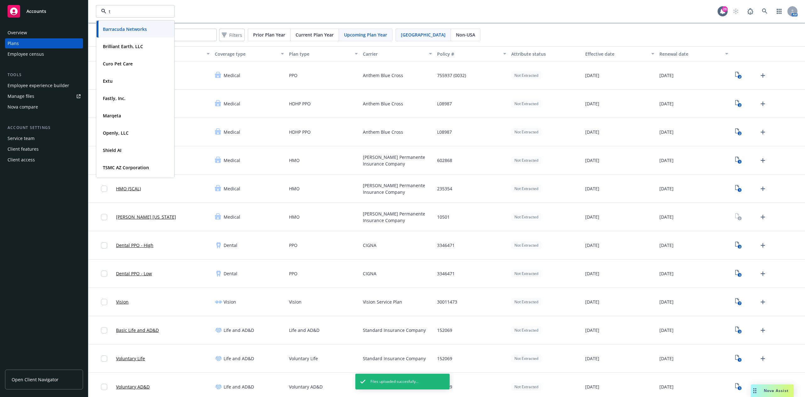
type input "ts"
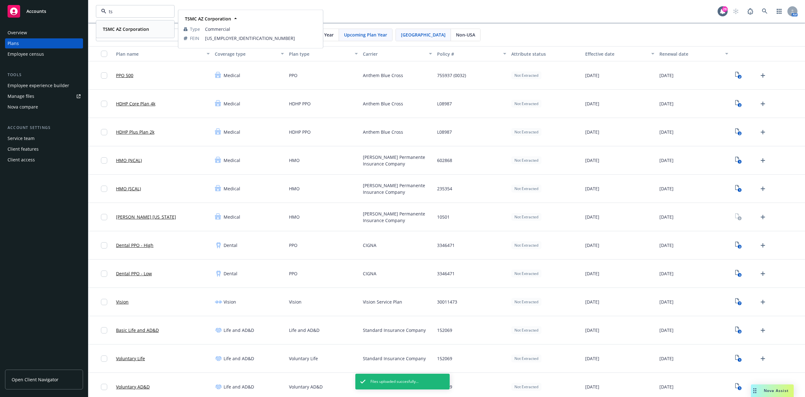
click at [133, 23] on div "TSMC AZ Corporation Type Commercial FEIN 85-3841596" at bounding box center [134, 29] width 77 height 17
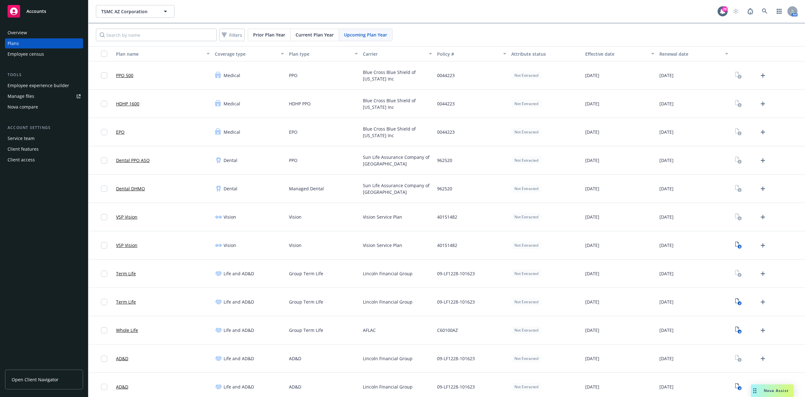
click at [759, 77] on div at bounding box center [767, 75] width 74 height 28
click at [748, 75] on div at bounding box center [750, 75] width 35 height 10
click at [760, 75] on icon "Upload Plan Documents" at bounding box center [762, 75] width 4 height 4
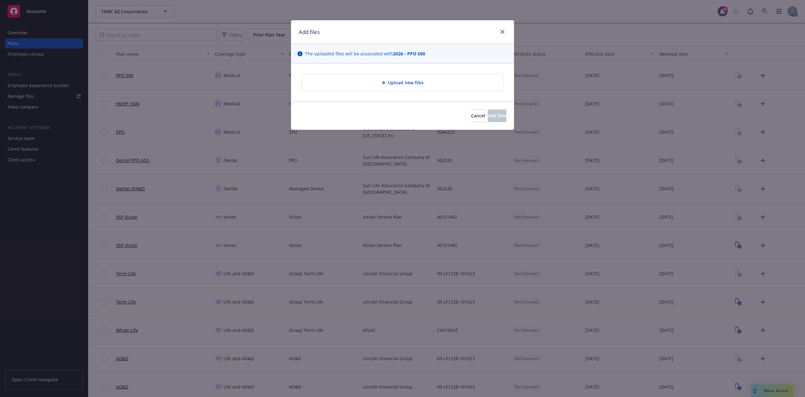
click at [453, 80] on div "Upload new files" at bounding box center [402, 82] width 192 height 7
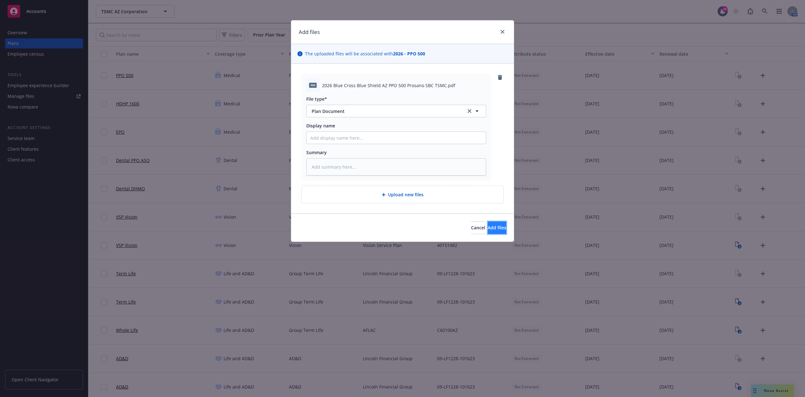
click at [488, 225] on span "Add files" at bounding box center [496, 227] width 19 height 6
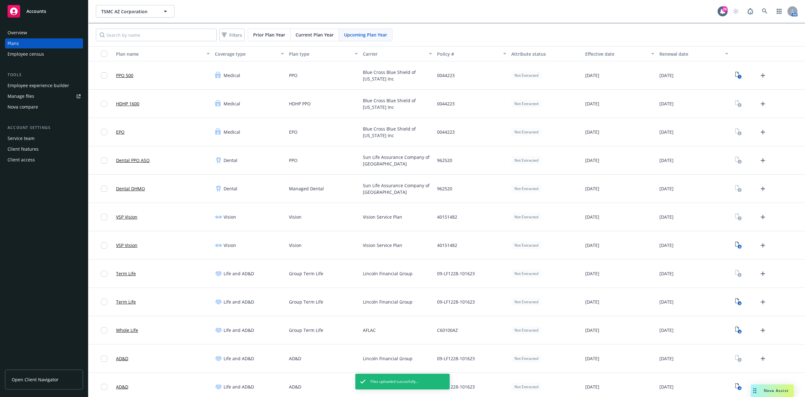
click at [754, 109] on div at bounding box center [767, 104] width 74 height 28
click at [759, 107] on icon "Upload Plan Documents" at bounding box center [763, 104] width 8 height 8
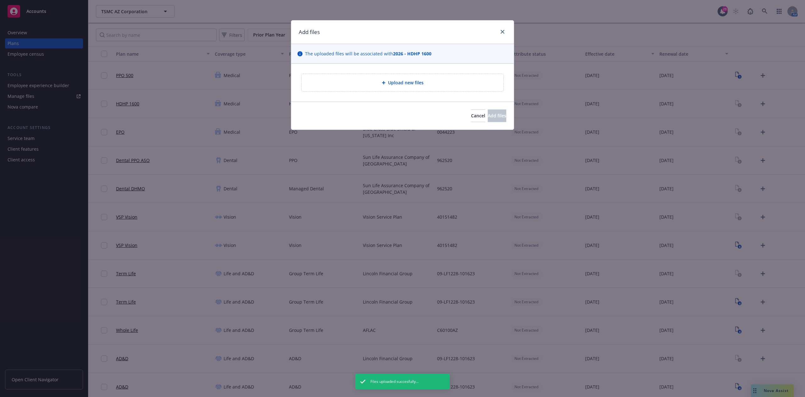
click at [382, 93] on div "Upload new files" at bounding box center [402, 82] width 223 height 38
click at [384, 85] on div "Upload new files" at bounding box center [402, 82] width 192 height 7
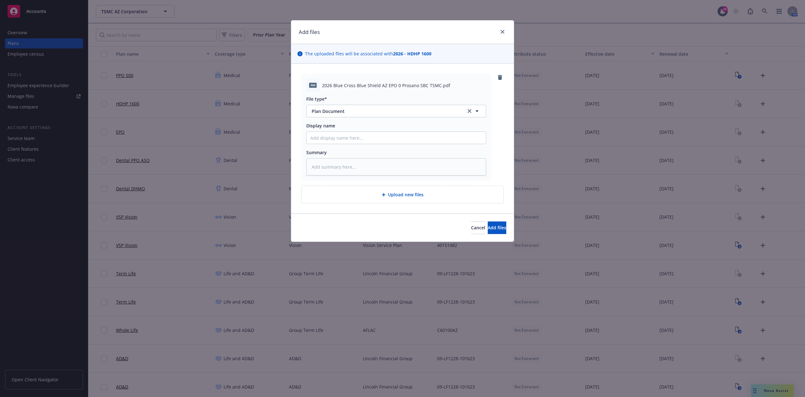
click at [502, 72] on div "pdf 2026 Blue Cross Blue Shield AZ EPO 0 Prosano SBC TSMC.pdf File type* Plan D…" at bounding box center [402, 138] width 223 height 150
click at [499, 76] on icon "remove" at bounding box center [499, 77] width 4 height 5
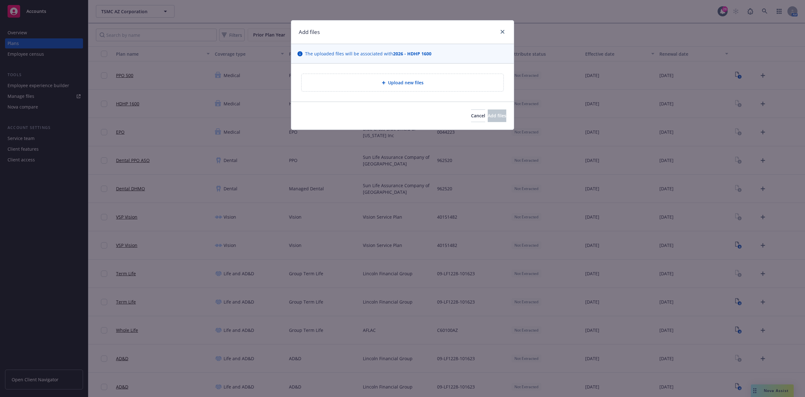
click at [435, 92] on div "Upload new files" at bounding box center [402, 82] width 223 height 38
click at [435, 90] on div "Upload new files" at bounding box center [402, 82] width 202 height 17
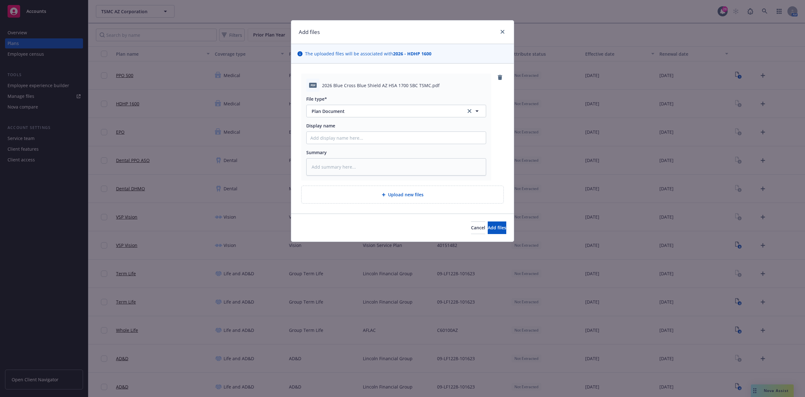
click at [485, 216] on div "Cancel Add files" at bounding box center [402, 227] width 223 height 28
click at [488, 223] on button "Add files" at bounding box center [496, 227] width 19 height 13
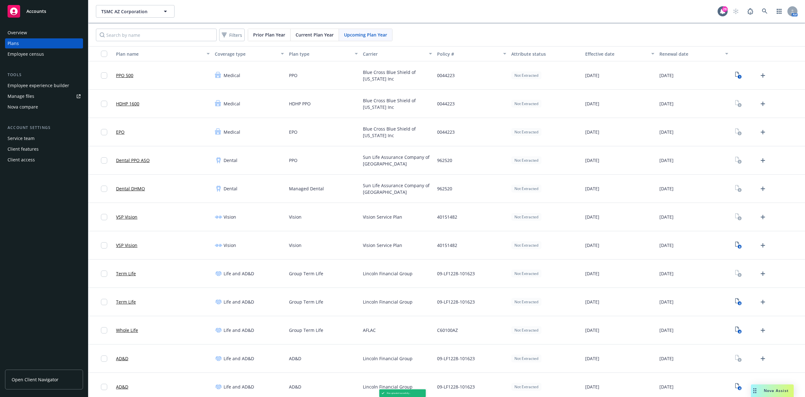
click at [759, 131] on icon "Upload Plan Documents" at bounding box center [763, 132] width 8 height 8
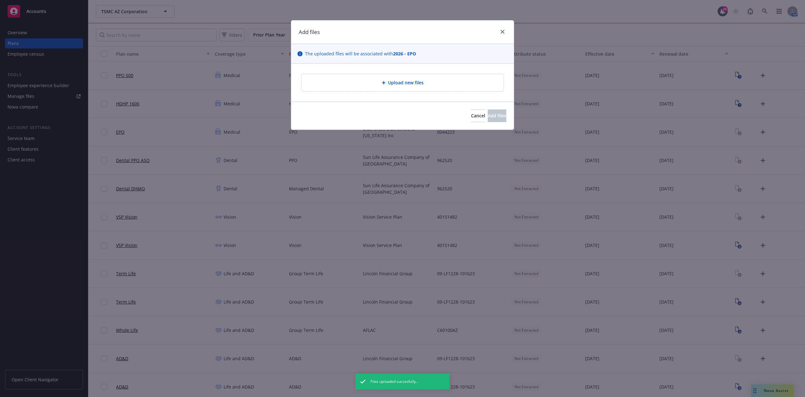
click at [435, 78] on div "Upload new files" at bounding box center [402, 82] width 202 height 17
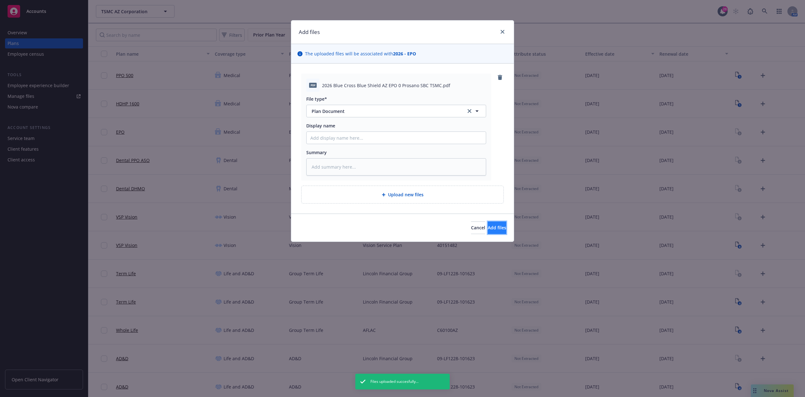
click at [488, 223] on button "Add files" at bounding box center [496, 227] width 19 height 13
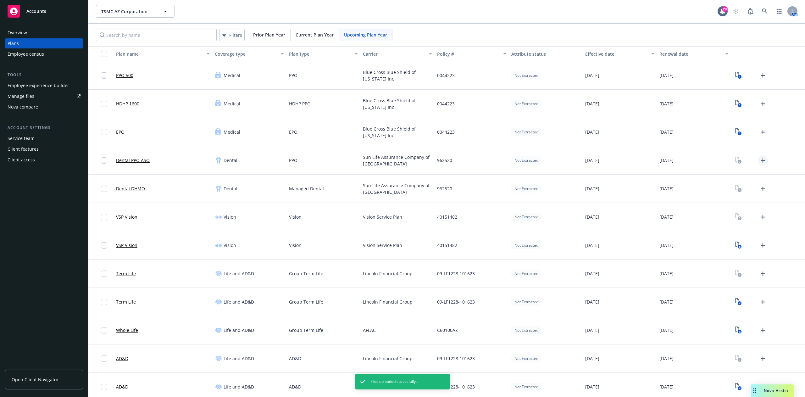
click at [759, 162] on icon "Upload Plan Documents" at bounding box center [763, 161] width 8 height 8
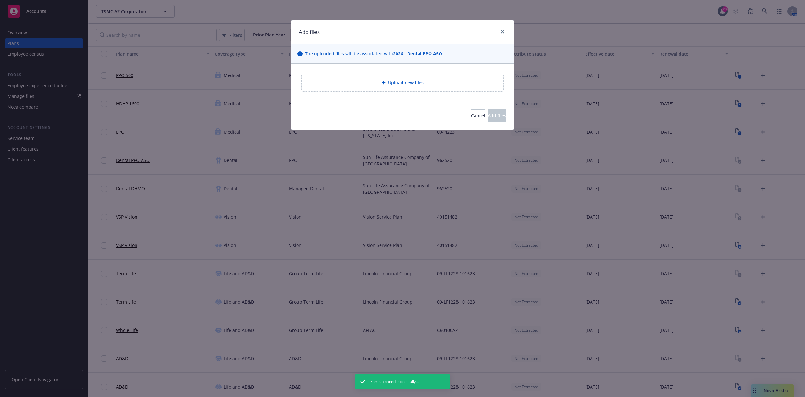
click at [471, 80] on div "Upload new files" at bounding box center [402, 82] width 192 height 7
click at [456, 123] on div "Cancel Add files" at bounding box center [402, 116] width 223 height 28
click at [471, 117] on button "Cancel" at bounding box center [478, 115] width 14 height 13
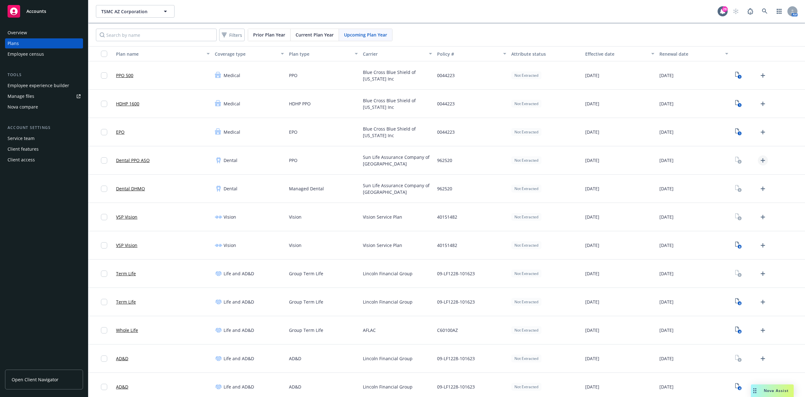
click at [759, 163] on icon "Upload Plan Documents" at bounding box center [763, 161] width 8 height 8
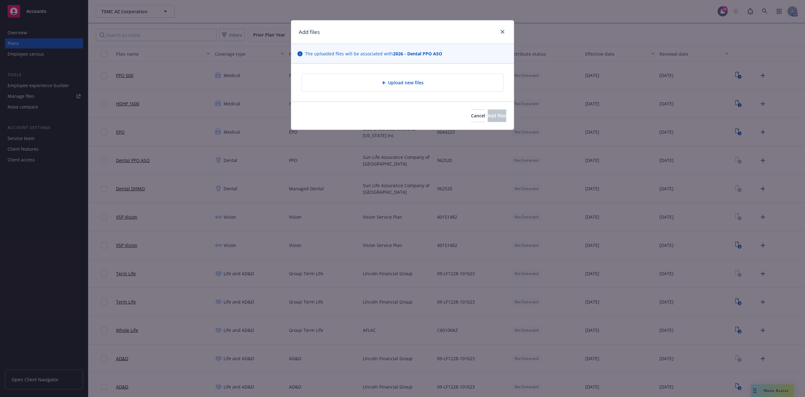
click at [357, 81] on div "Upload new files" at bounding box center [402, 82] width 192 height 7
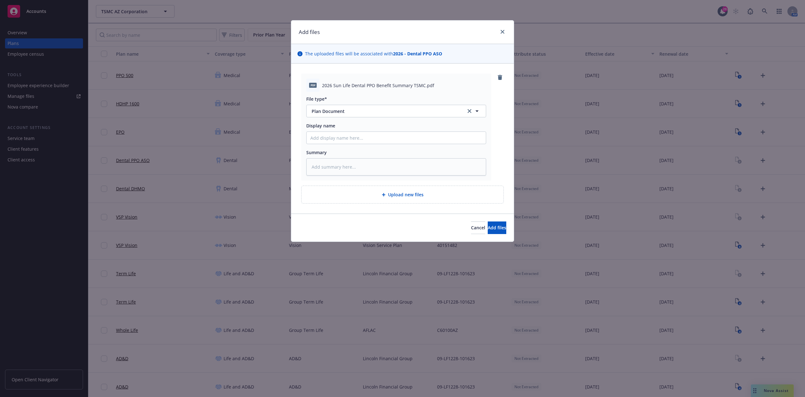
click at [499, 239] on div "Cancel Add files" at bounding box center [402, 227] width 223 height 28
click at [497, 234] on div "Cancel Add files" at bounding box center [402, 227] width 223 height 28
click at [498, 227] on button "Add files" at bounding box center [496, 227] width 19 height 13
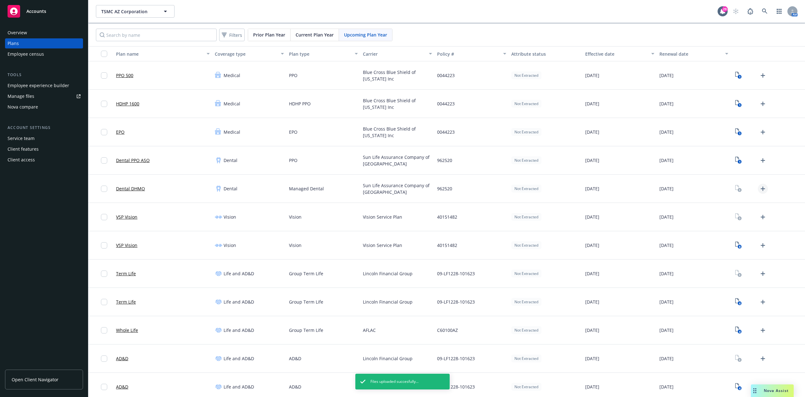
click at [759, 188] on icon "Upload Plan Documents" at bounding box center [763, 189] width 8 height 8
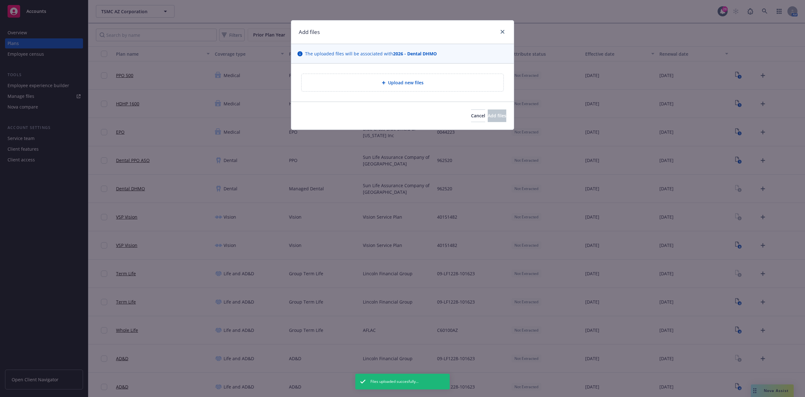
click at [413, 82] on span "Upload new files" at bounding box center [406, 82] width 36 height 7
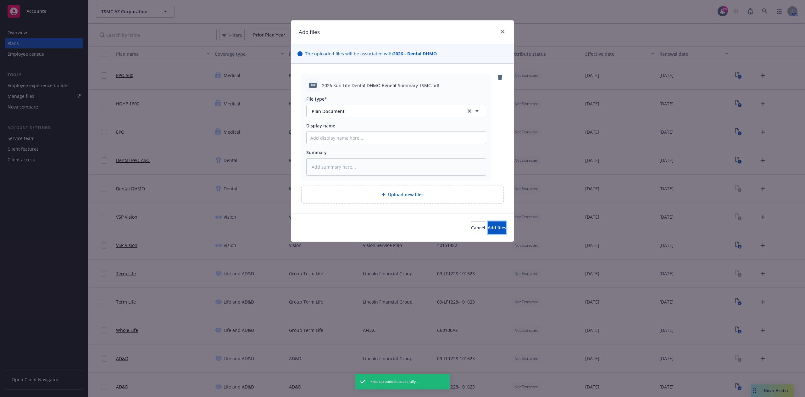
click at [493, 228] on span "Add files" at bounding box center [496, 227] width 19 height 6
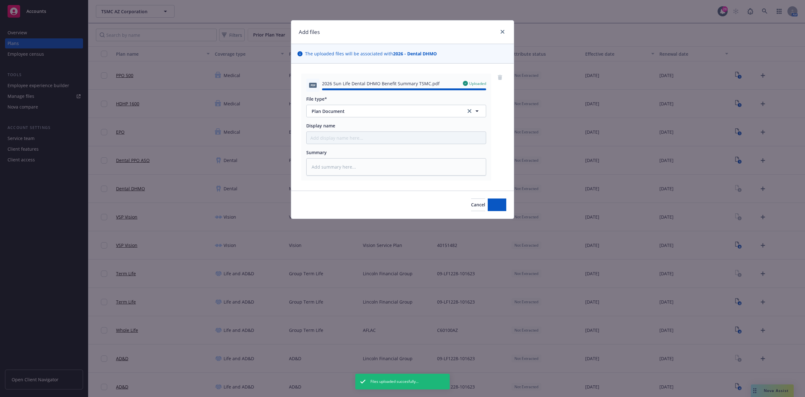
type textarea "x"
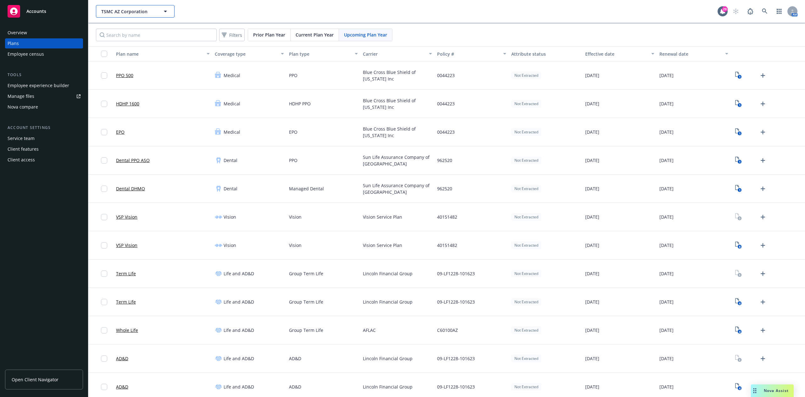
click at [161, 11] on div "TSMC AZ Corporation" at bounding box center [135, 11] width 79 height 13
click at [146, 13] on span "TSMC AZ Corporation" at bounding box center [128, 11] width 54 height 7
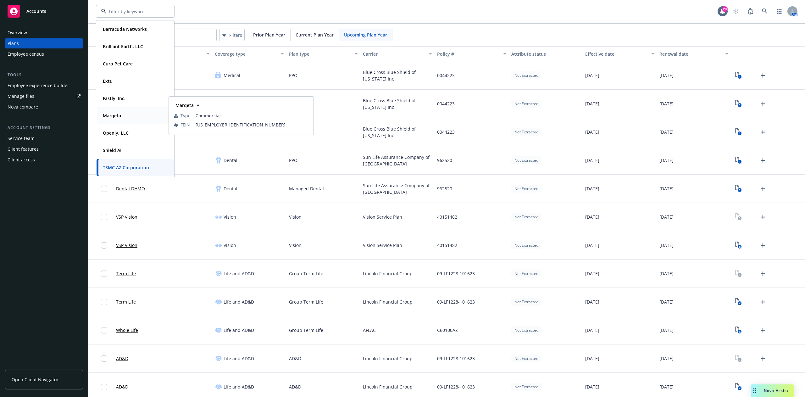
click at [133, 110] on div "Marqeta Type Commercial FEIN 27-4306690" at bounding box center [134, 115] width 77 height 17
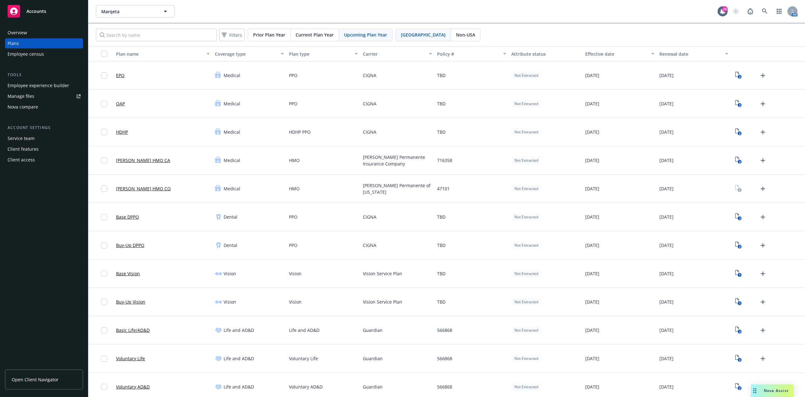
click at [369, 30] on div "Upcoming Plan Year" at bounding box center [365, 35] width 53 height 12
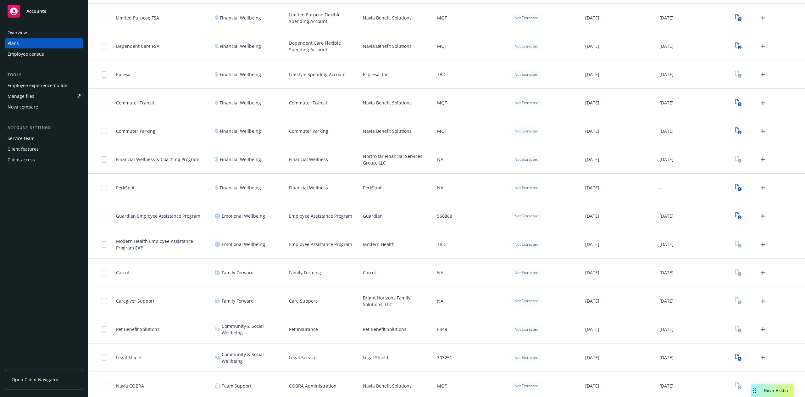
scroll to position [683, 0]
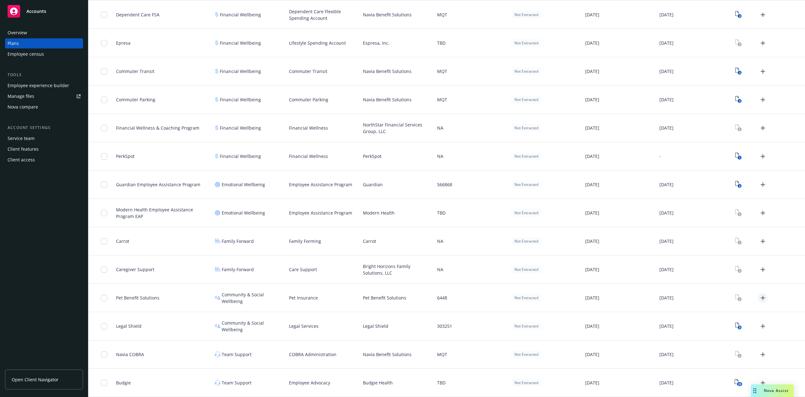
click at [759, 299] on icon "Upload Plan Documents" at bounding box center [763, 298] width 8 height 8
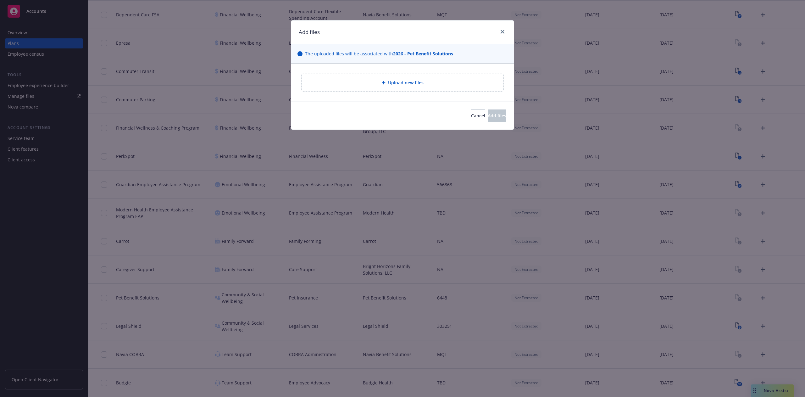
click at [429, 84] on div "Upload new files" at bounding box center [402, 82] width 192 height 7
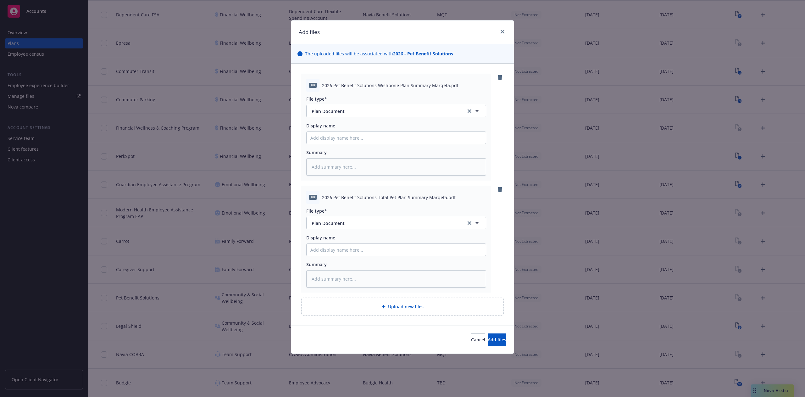
click at [484, 346] on div "Cancel Add files" at bounding box center [402, 339] width 223 height 28
click at [487, 344] on button "Add files" at bounding box center [496, 339] width 19 height 13
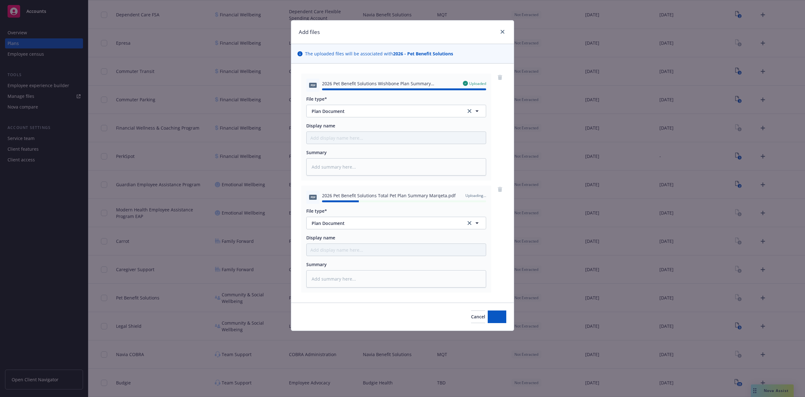
type textarea "x"
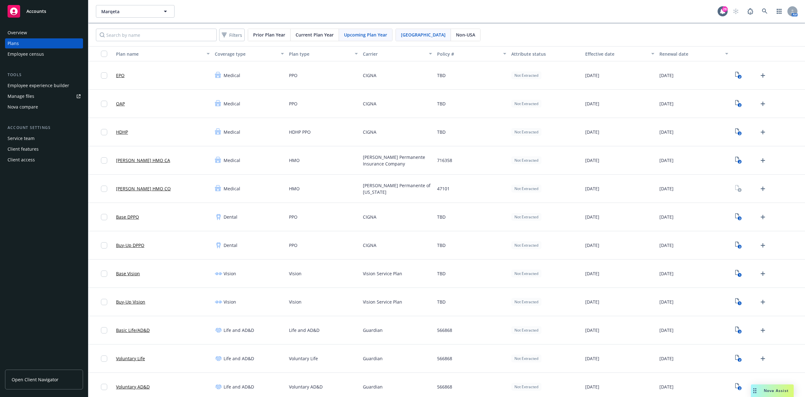
click at [579, 25] on div "Filters Prior Plan Year Current Plan Year Upcoming Plan Year USA Non-USA" at bounding box center [446, 35] width 716 height 23
click at [579, 40] on div "Filters Prior Plan Year Current Plan Year Upcoming Plan Year USA Non-USA" at bounding box center [446, 35] width 716 height 23
click at [48, 87] on div "Employee experience builder" at bounding box center [39, 85] width 62 height 10
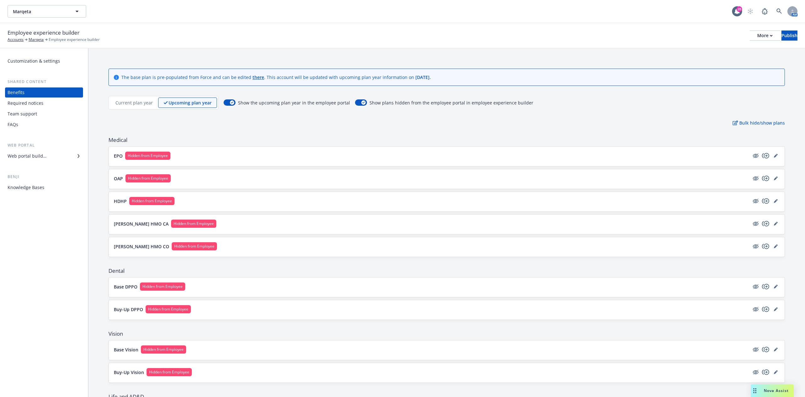
click at [143, 26] on div "Employee experience builder Accounts Marqeta Employee experience builder More P…" at bounding box center [402, 35] width 805 height 25
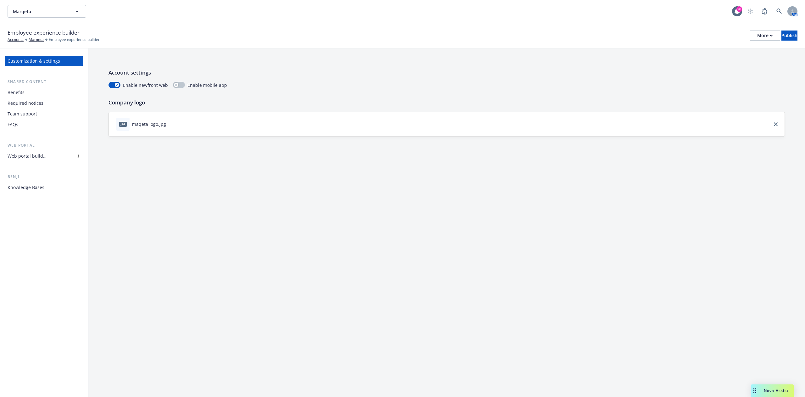
click at [51, 155] on div "Web portal builder" at bounding box center [44, 156] width 73 height 10
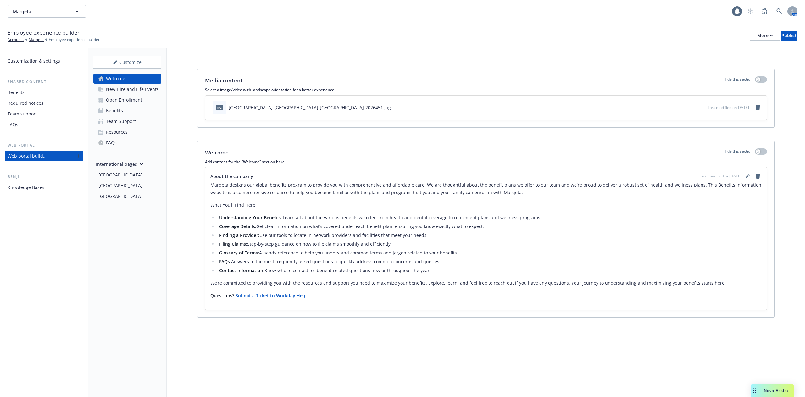
click at [134, 119] on div "Team Support" at bounding box center [121, 121] width 30 height 10
